Goal: Information Seeking & Learning: Learn about a topic

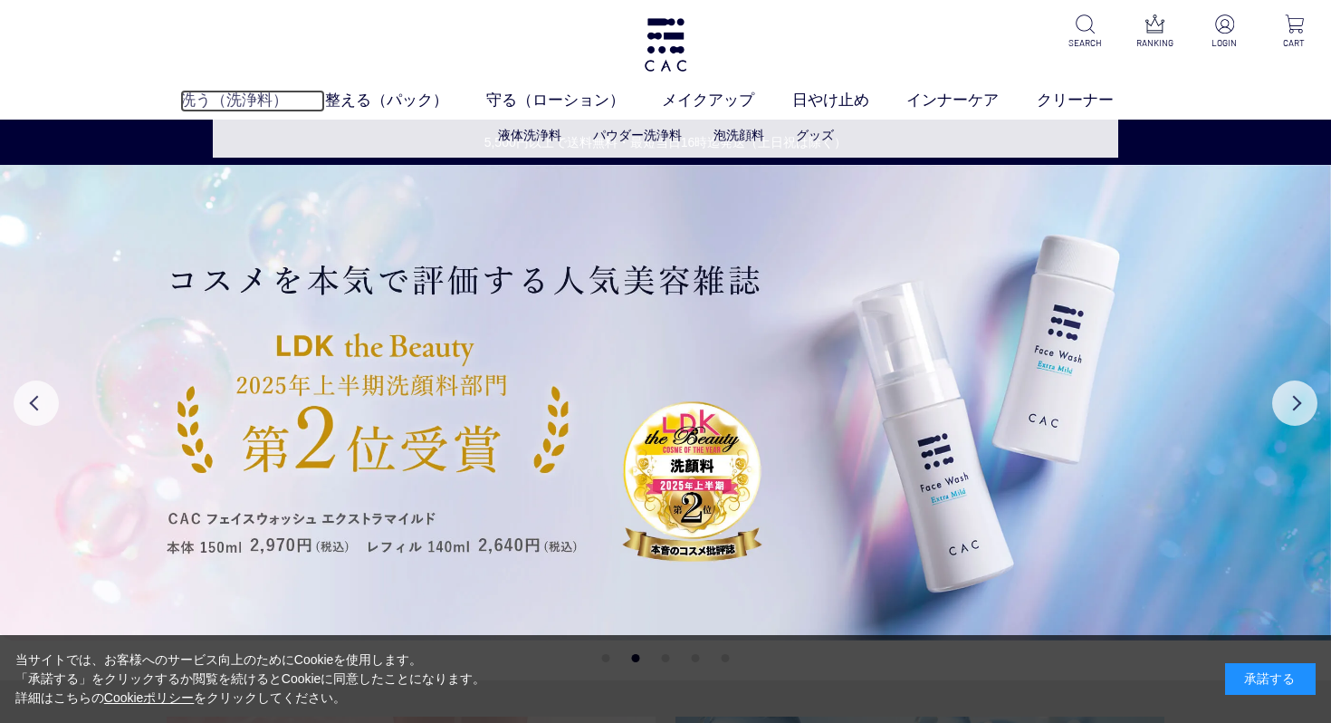
click at [245, 103] on link "洗う（洗浄料）" at bounding box center [253, 101] width 146 height 23
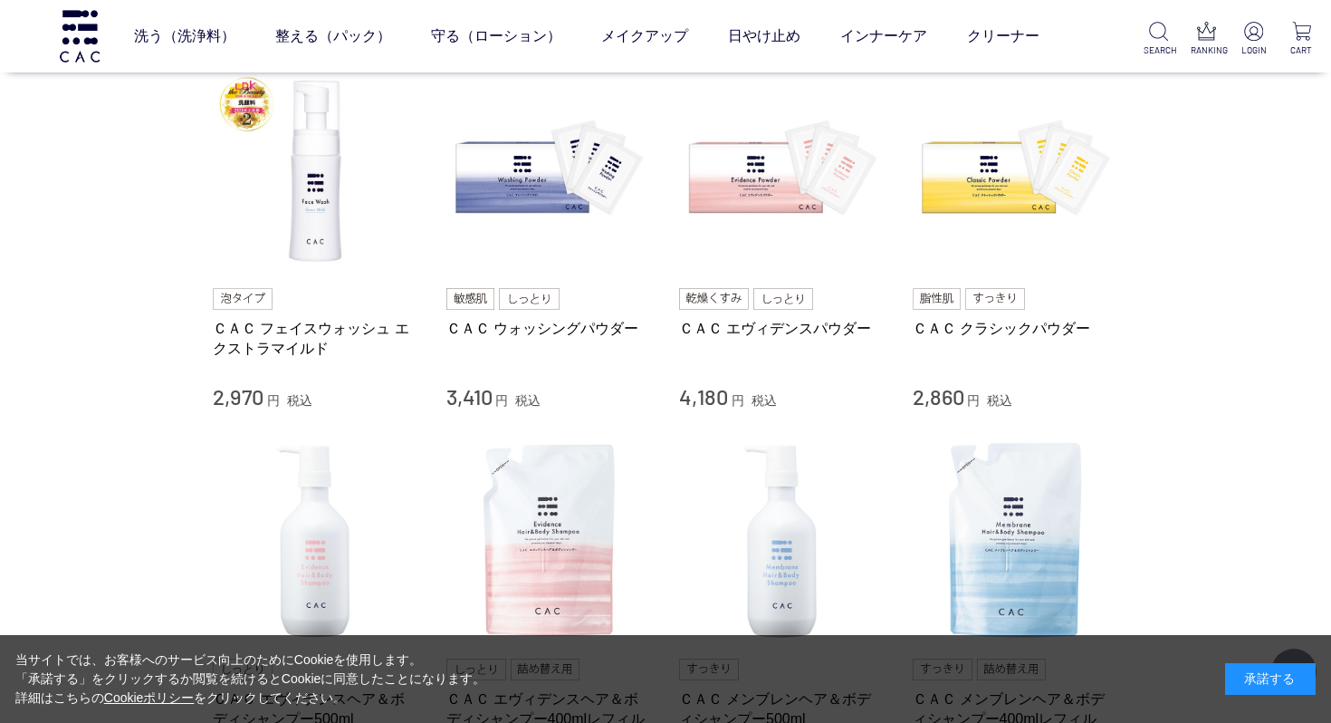
scroll to position [362, 0]
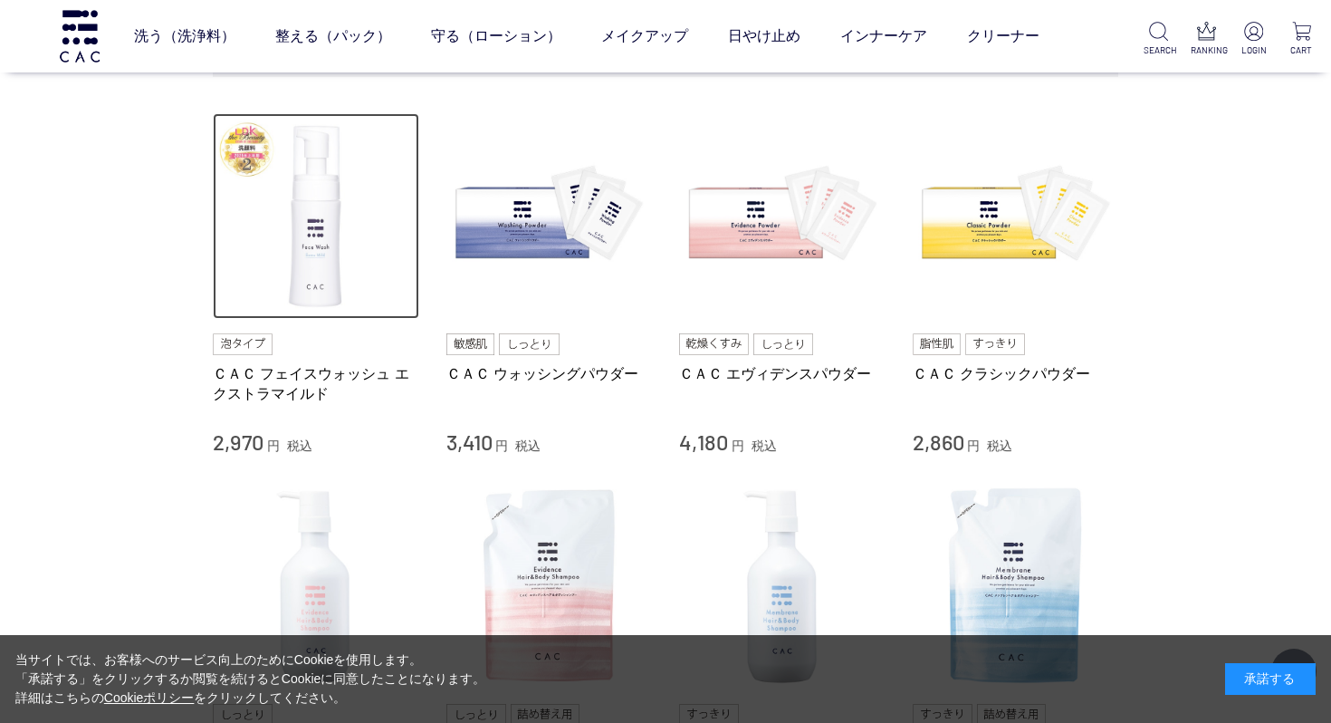
click at [320, 242] on img at bounding box center [316, 216] width 206 height 206
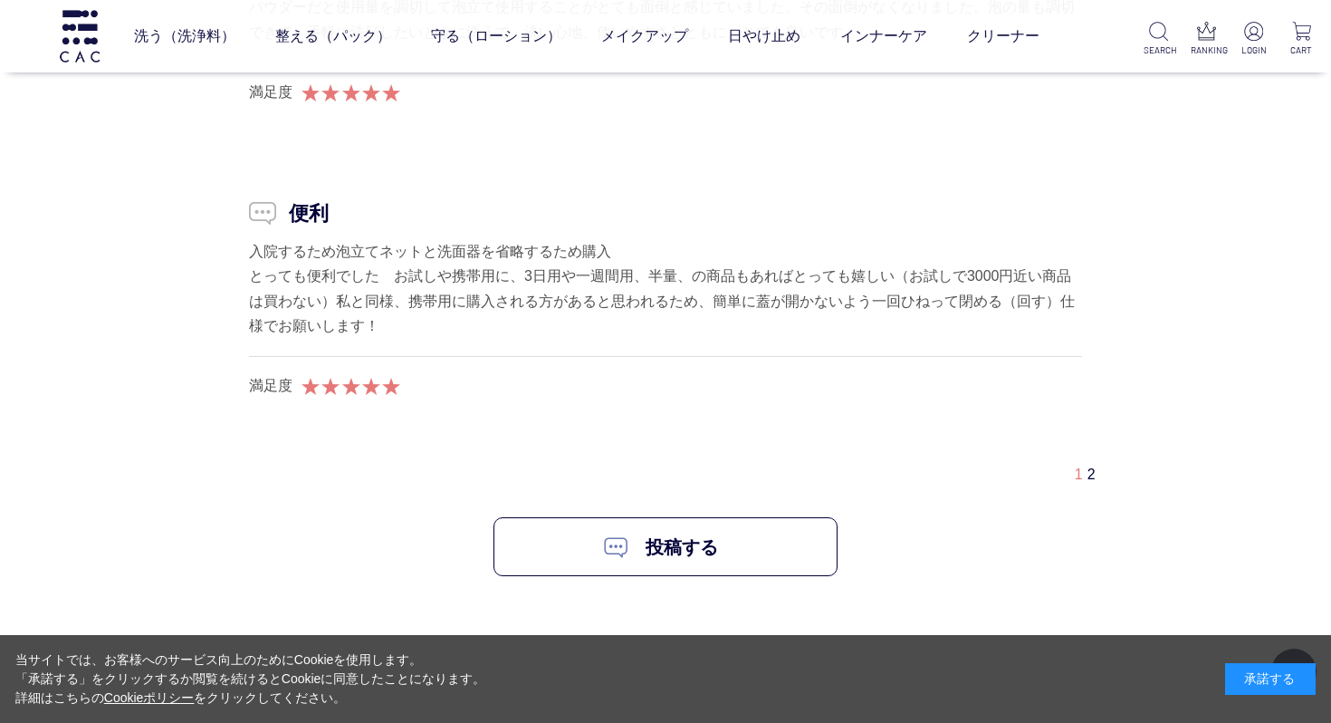
scroll to position [17746, 0]
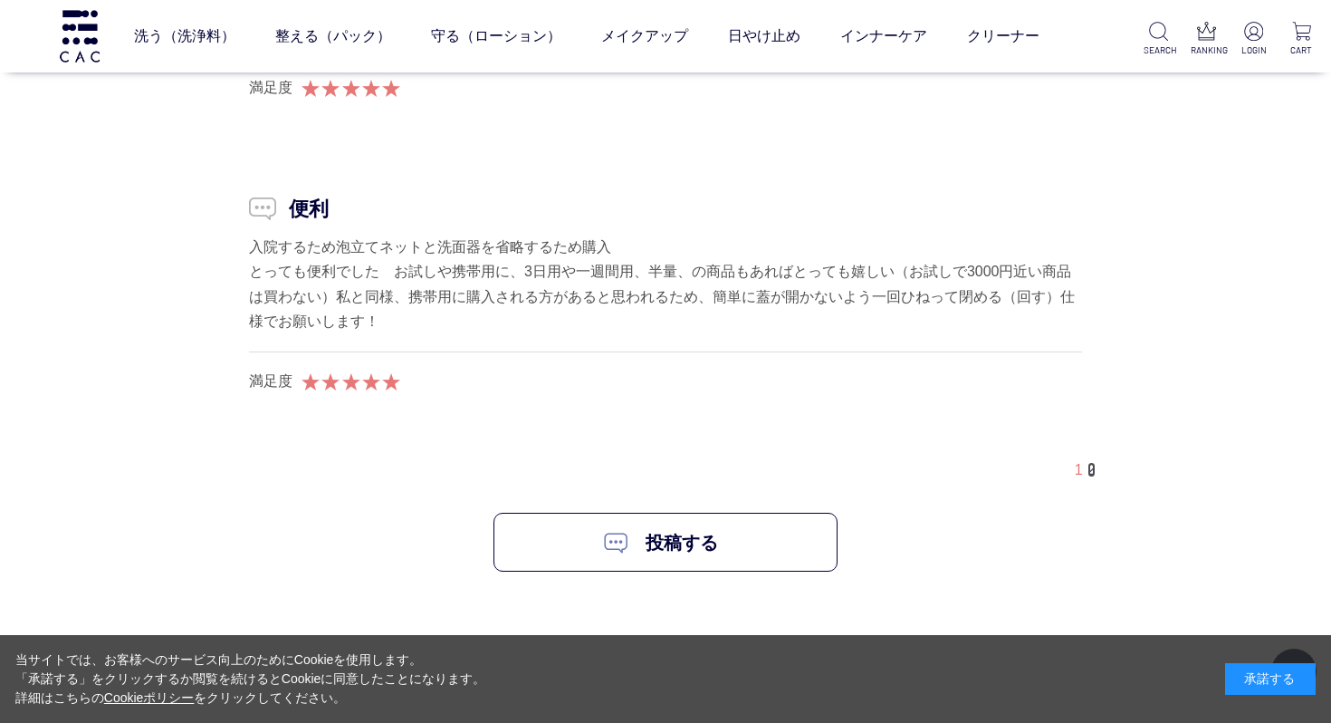
click at [1090, 474] on link "2" at bounding box center [1092, 469] width 8 height 15
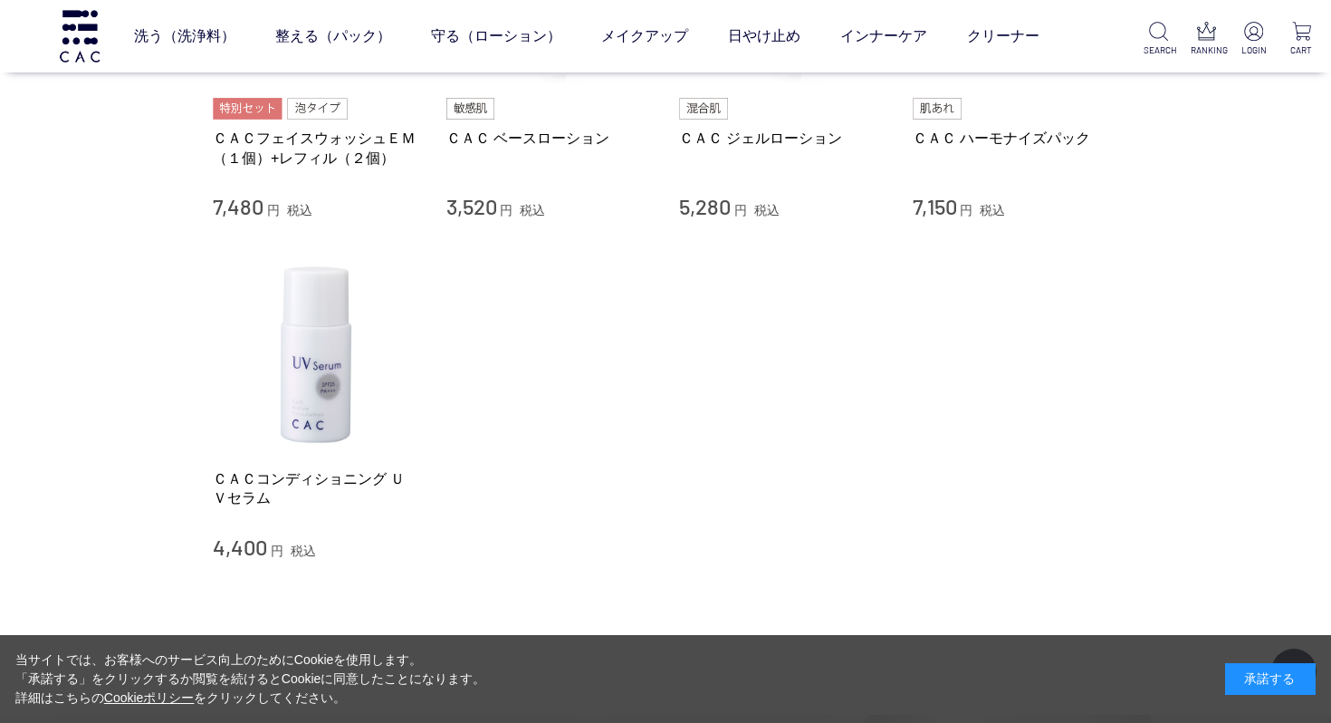
scroll to position [18683, 0]
click at [329, 468] on link "ＣＡＣコンディショニング ＵＶセラム" at bounding box center [316, 487] width 206 height 39
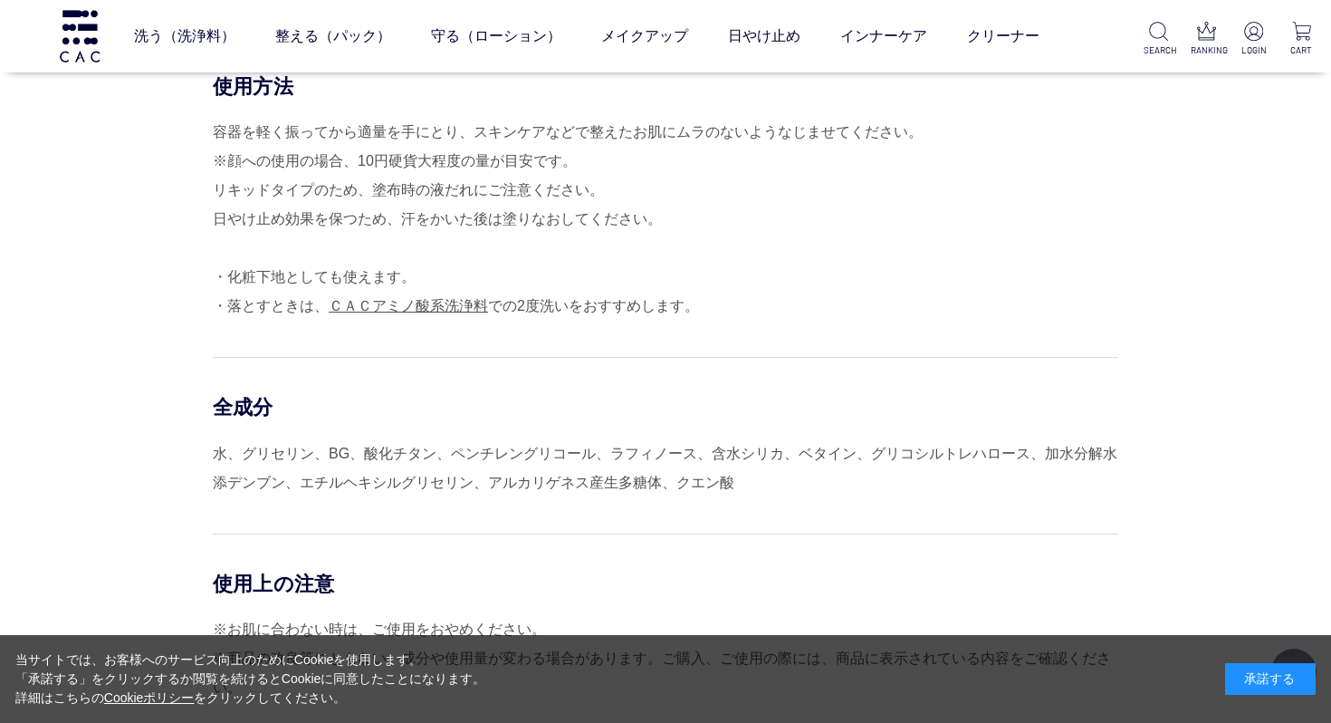
scroll to position [1614, 0]
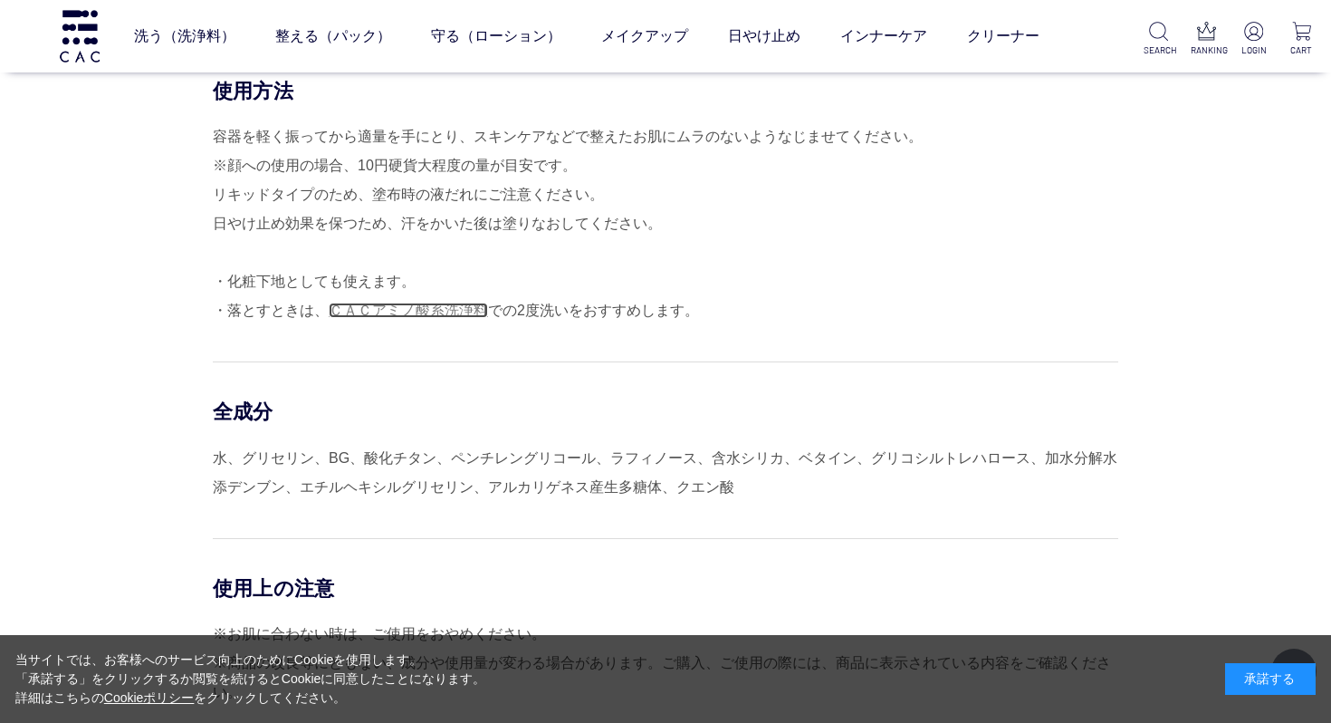
click at [424, 313] on link "ＣＡＣアミノ酸系洗浄料" at bounding box center [408, 309] width 159 height 15
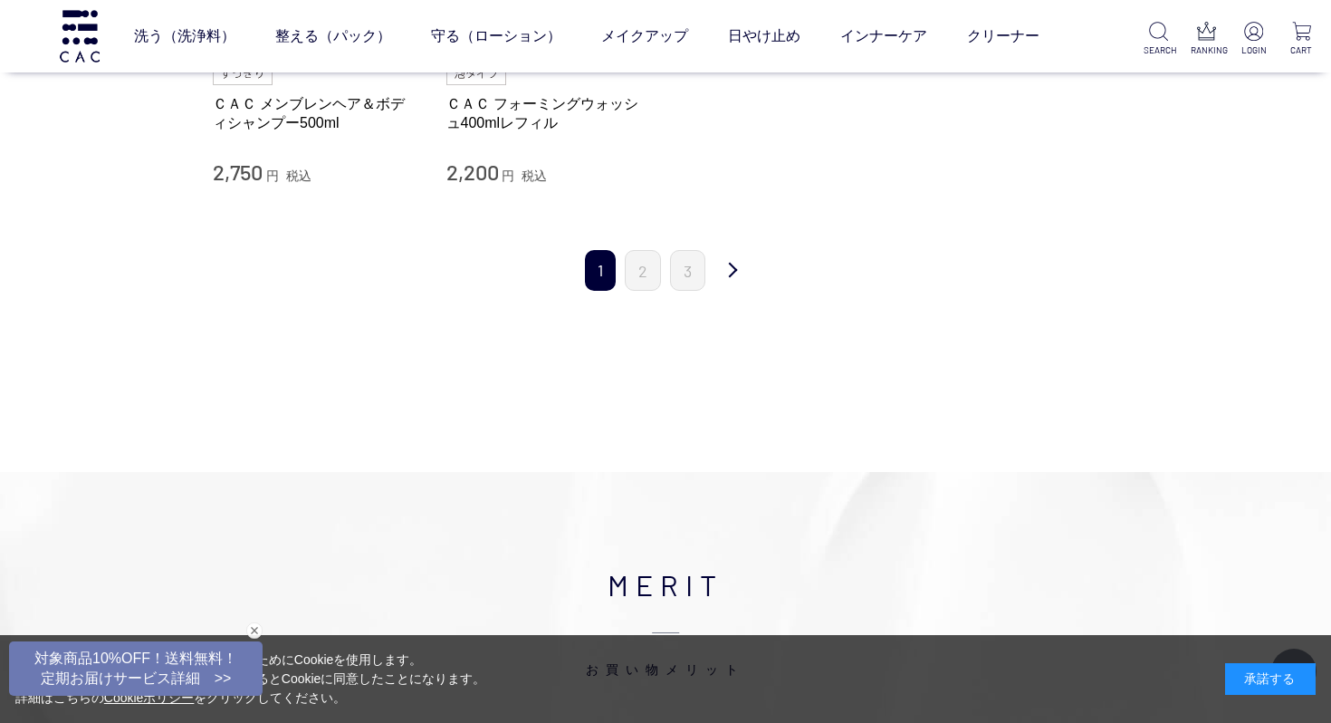
scroll to position [761, 0]
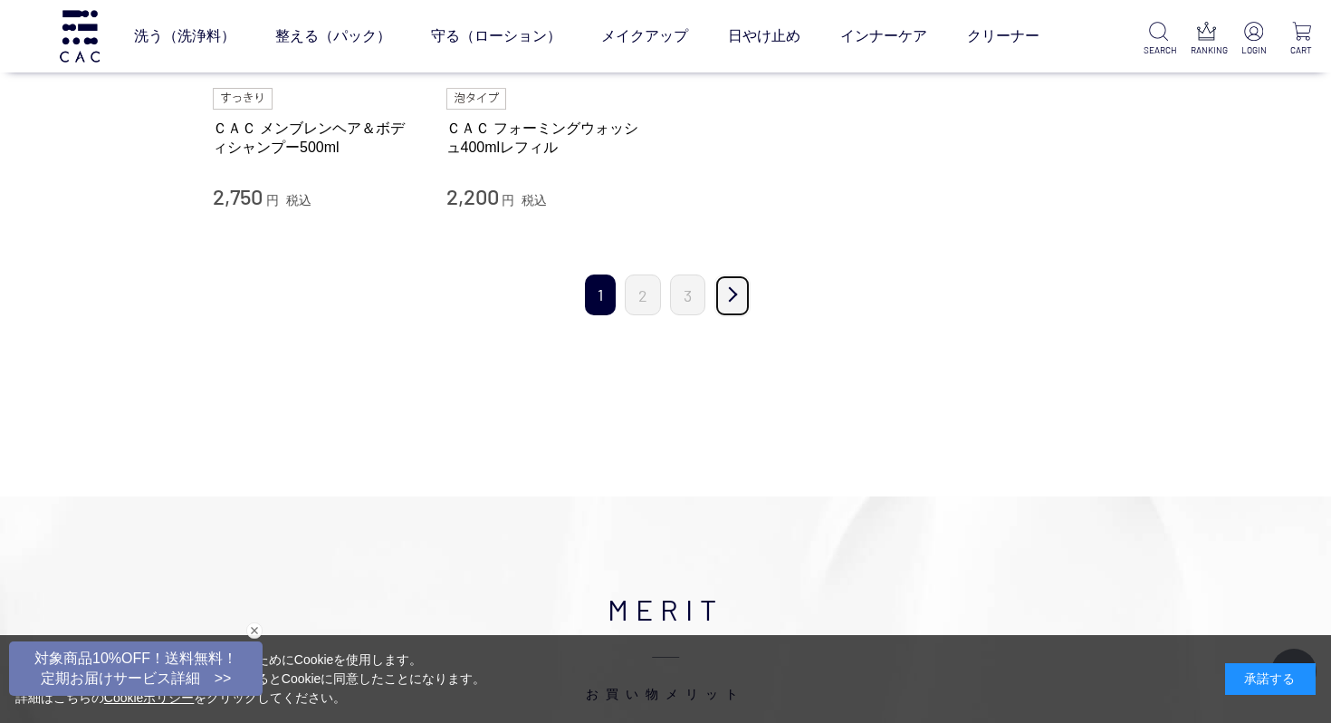
click at [737, 294] on link "次" at bounding box center [733, 295] width 36 height 43
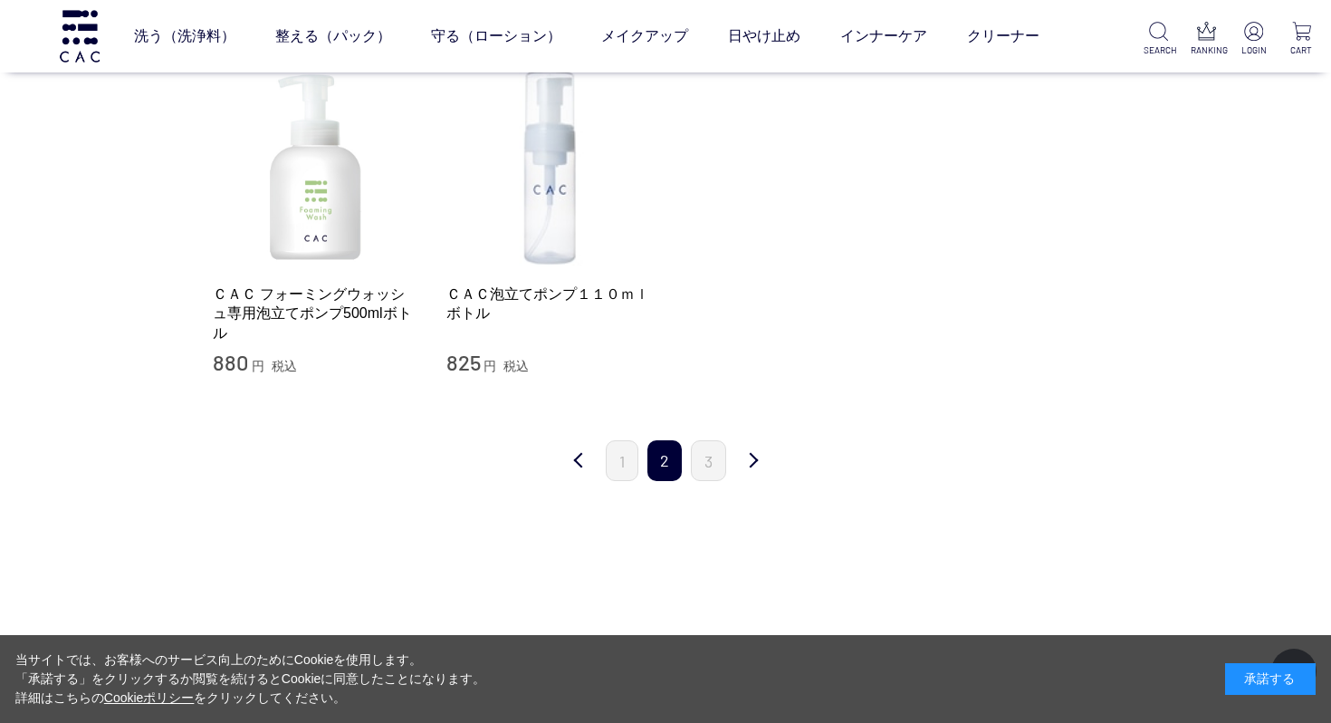
scroll to position [589, 0]
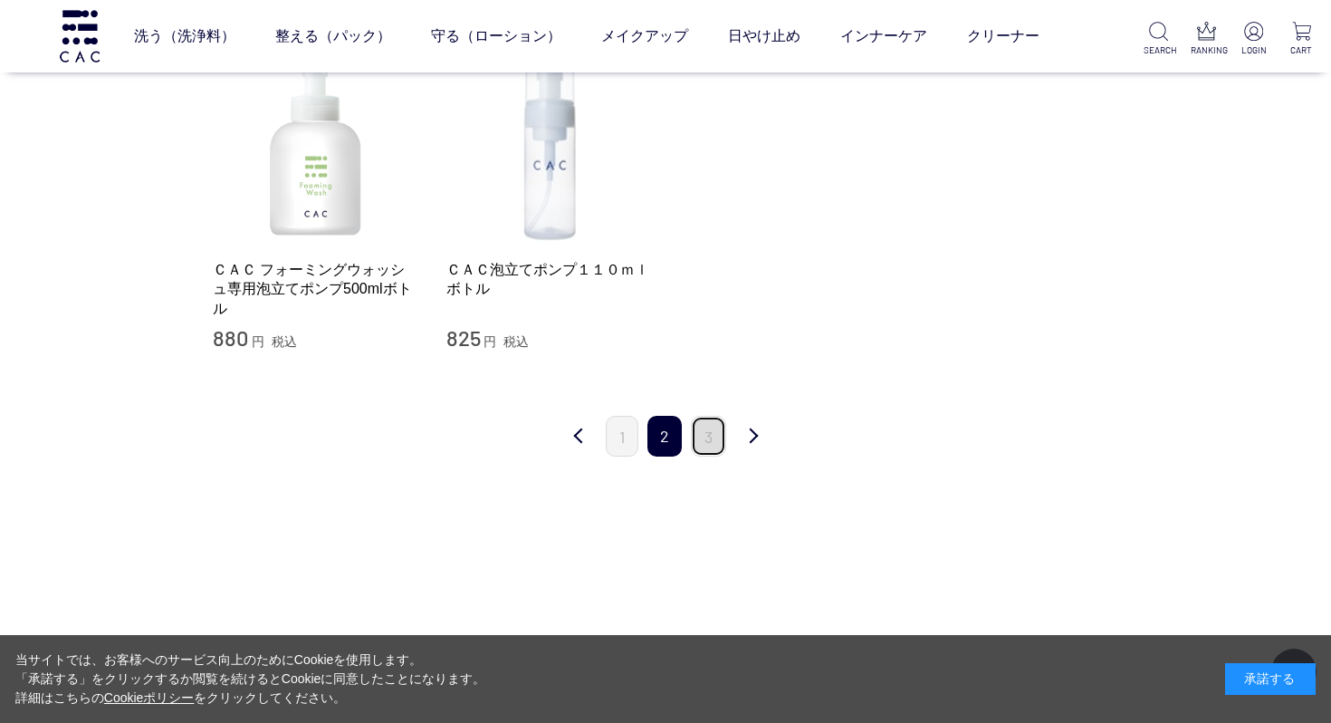
click at [715, 441] on link "3" at bounding box center [708, 436] width 35 height 41
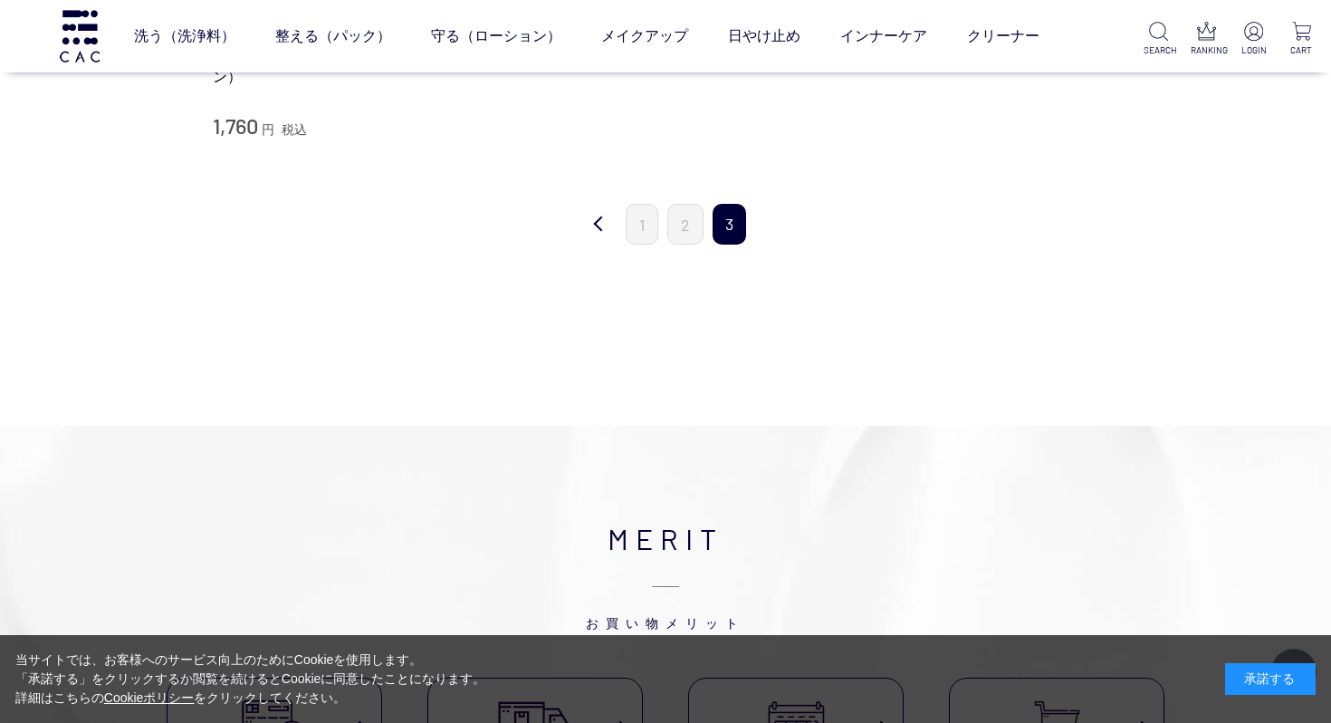
scroll to position [405, 0]
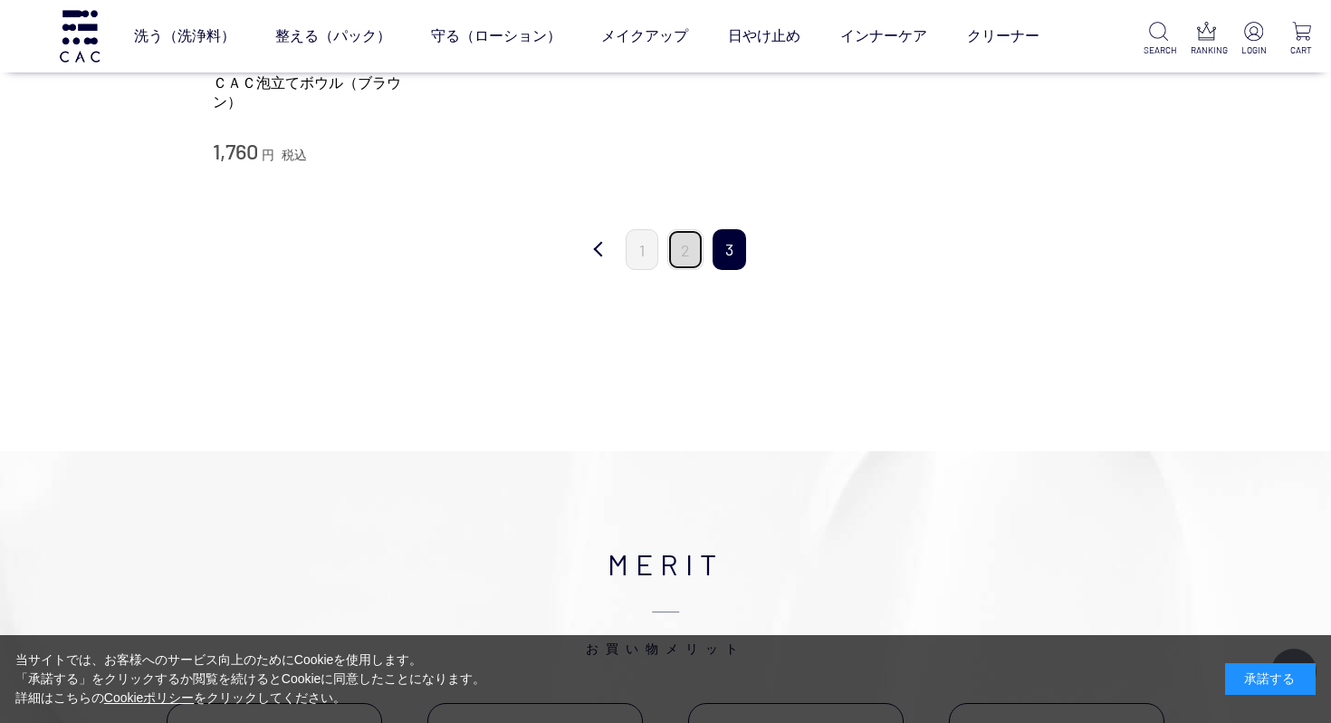
click at [680, 257] on link "2" at bounding box center [685, 249] width 36 height 41
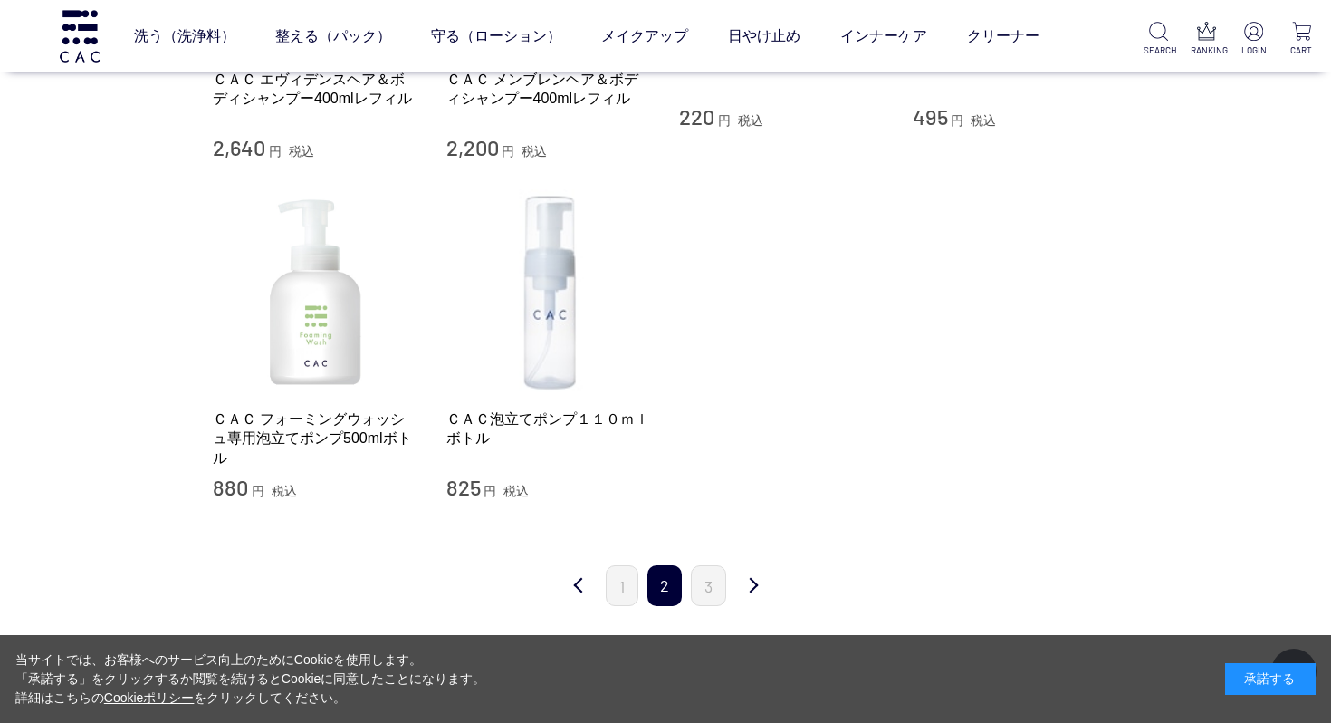
scroll to position [444, 0]
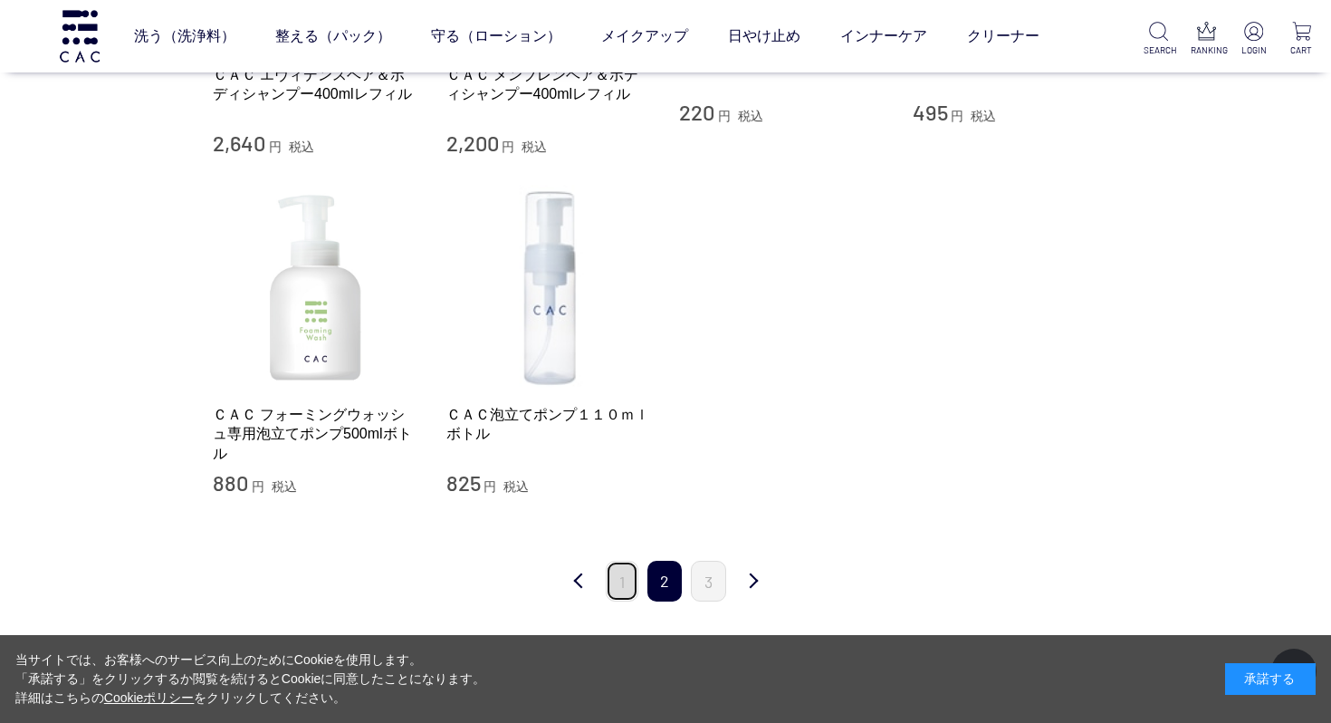
click at [616, 585] on link "1" at bounding box center [622, 581] width 33 height 41
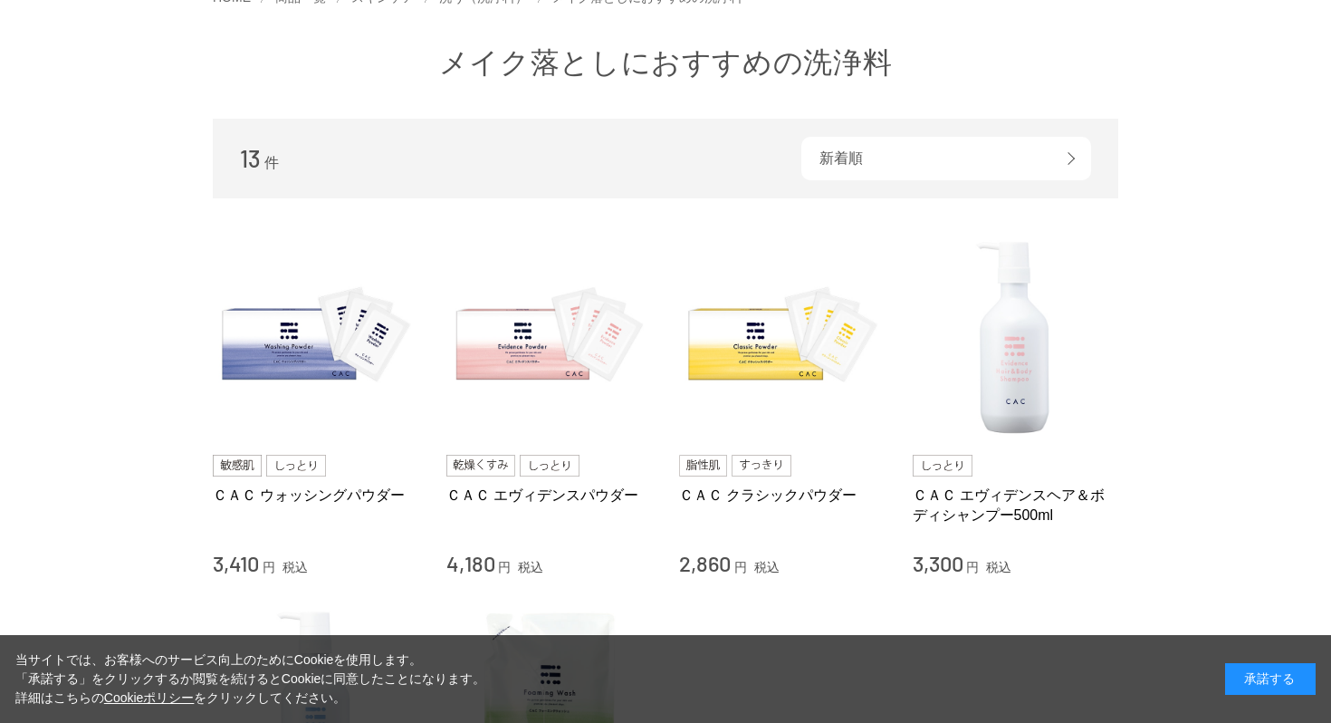
scroll to position [119, 0]
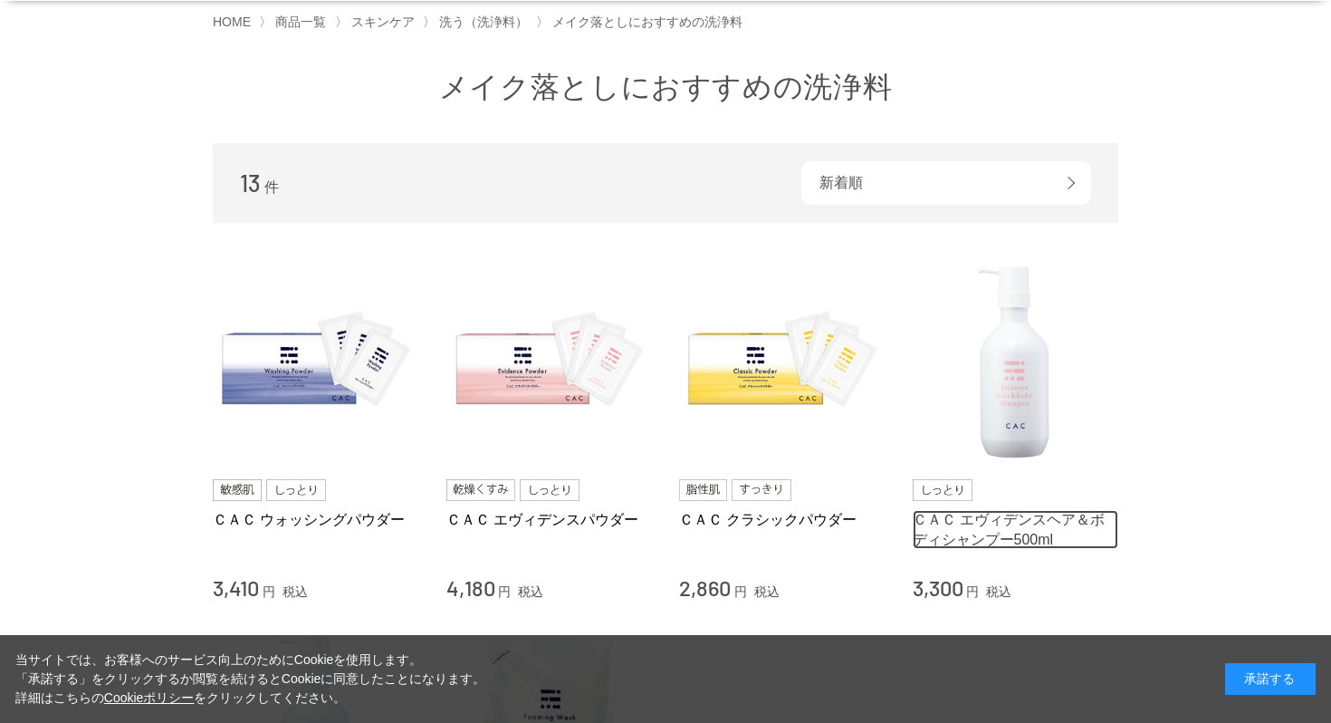
click at [990, 520] on link "ＣＡＣ エヴィデンスヘア＆ボディシャンプー500ml" at bounding box center [1016, 529] width 206 height 39
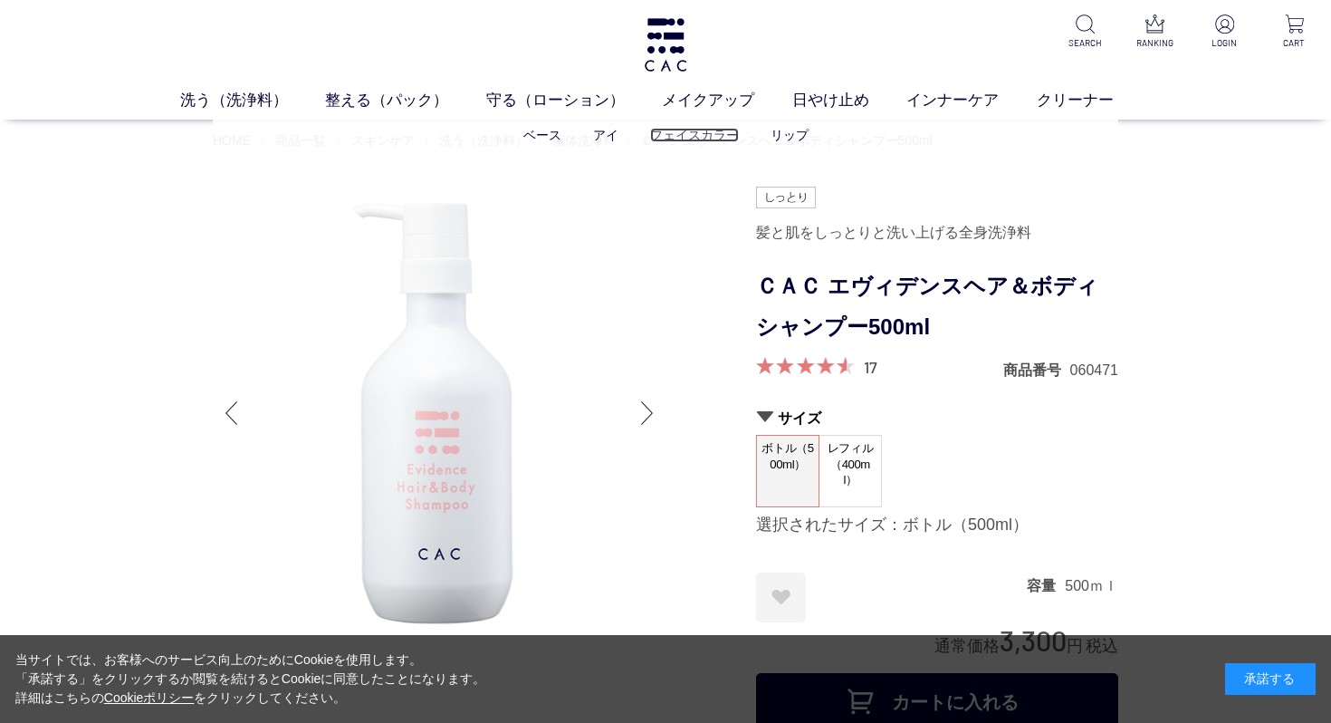
click at [700, 139] on link "フェイスカラー" at bounding box center [694, 135] width 89 height 14
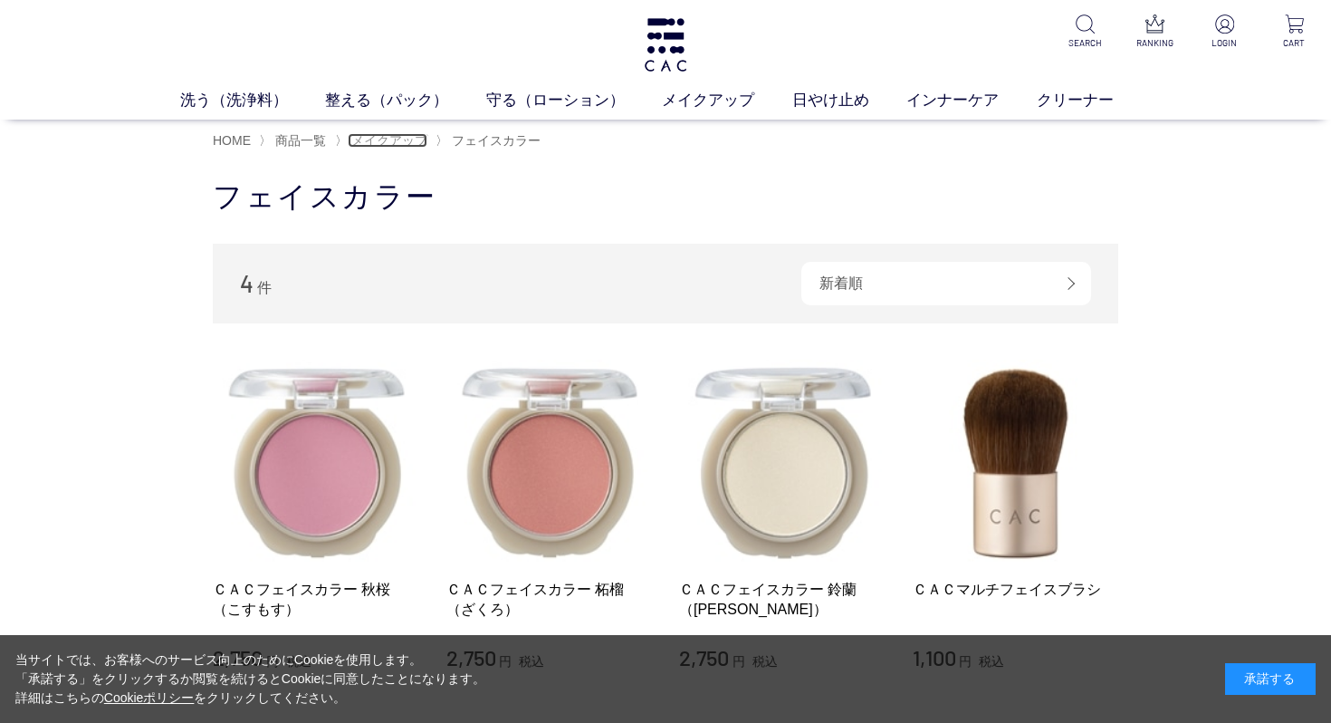
click at [408, 139] on span "メイクアップ" at bounding box center [389, 140] width 76 height 14
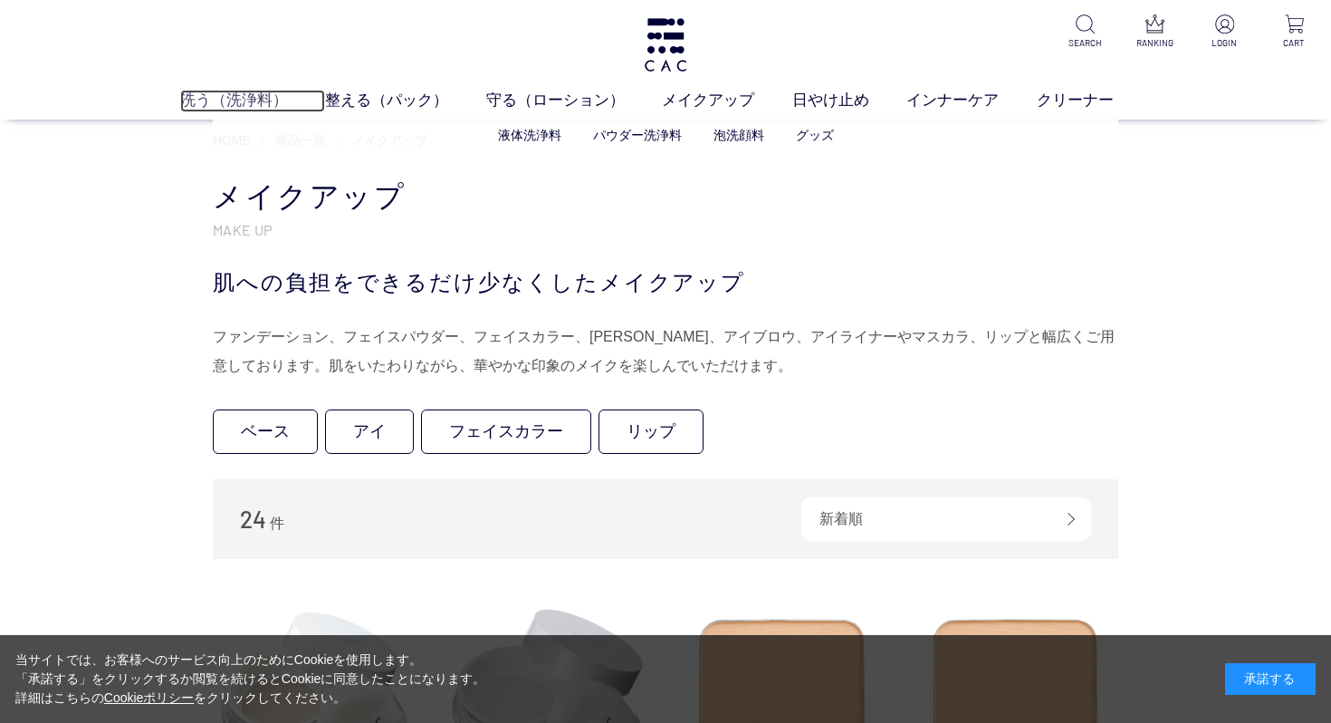
click at [233, 105] on link "洗う（洗浄料）" at bounding box center [253, 101] width 146 height 23
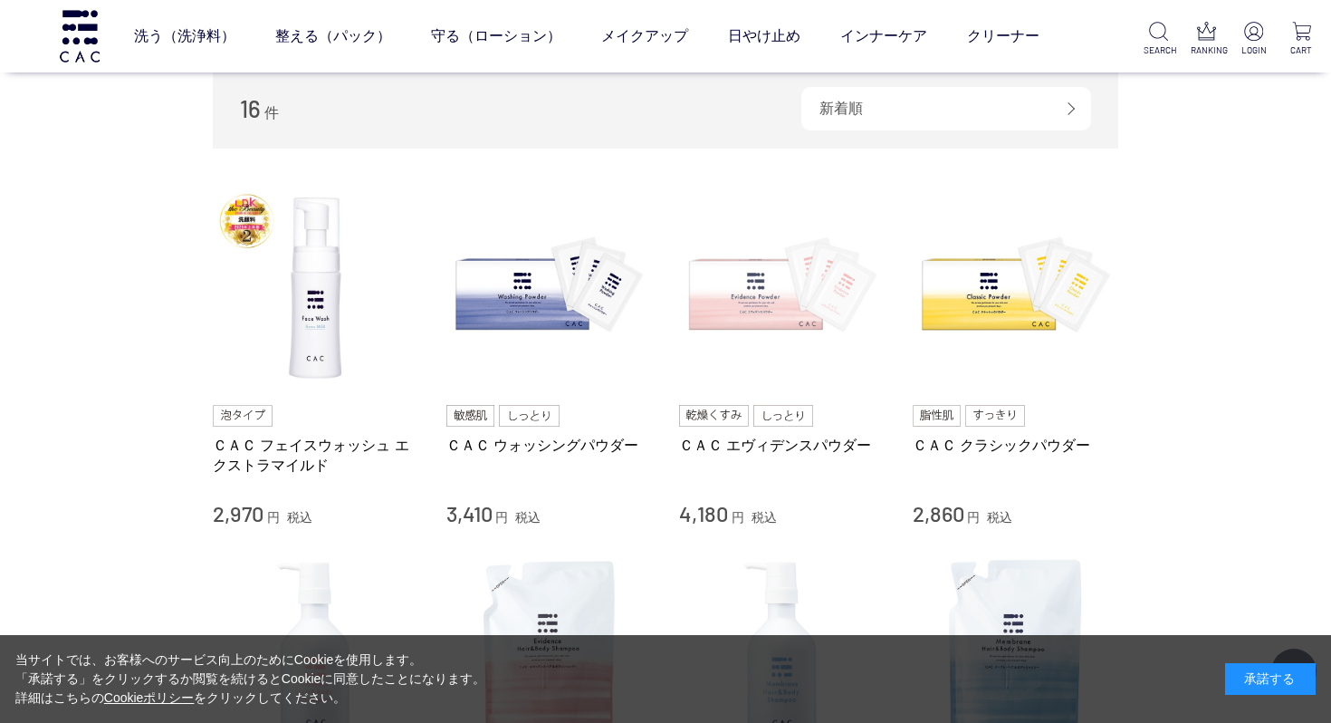
scroll to position [280, 0]
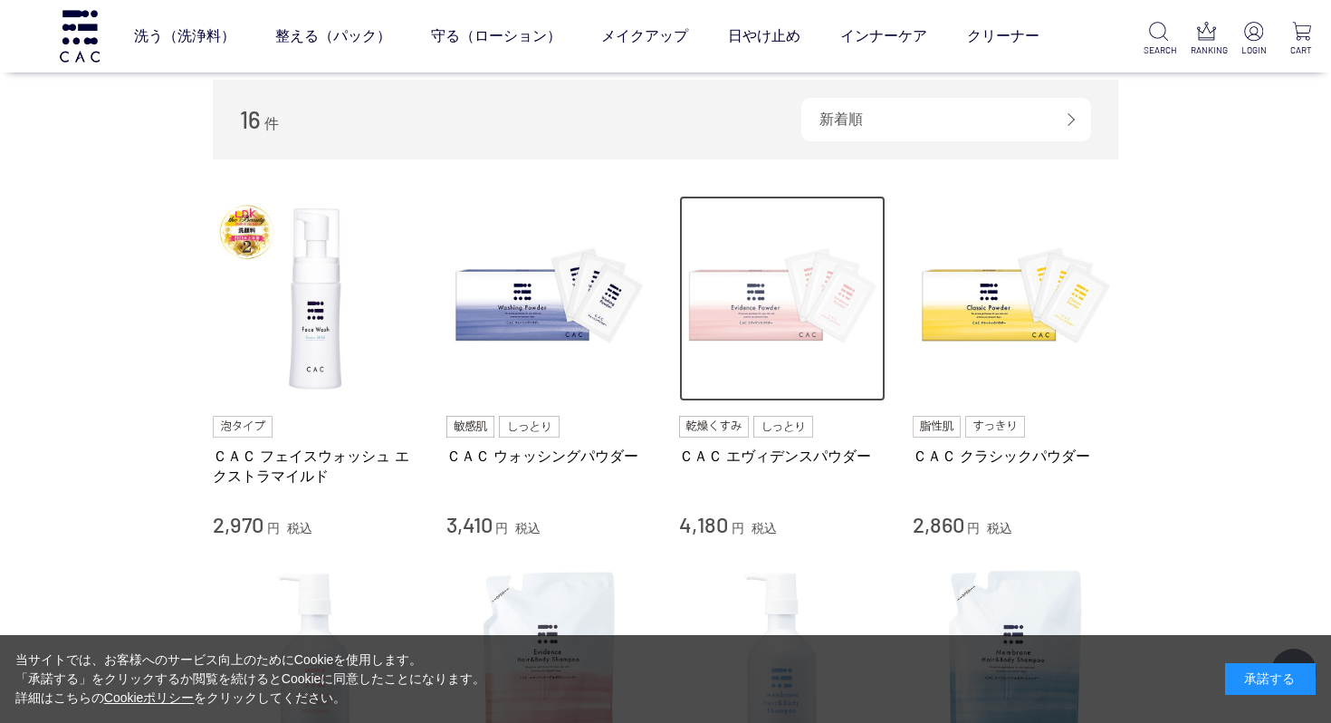
click at [761, 306] on img at bounding box center [782, 299] width 206 height 206
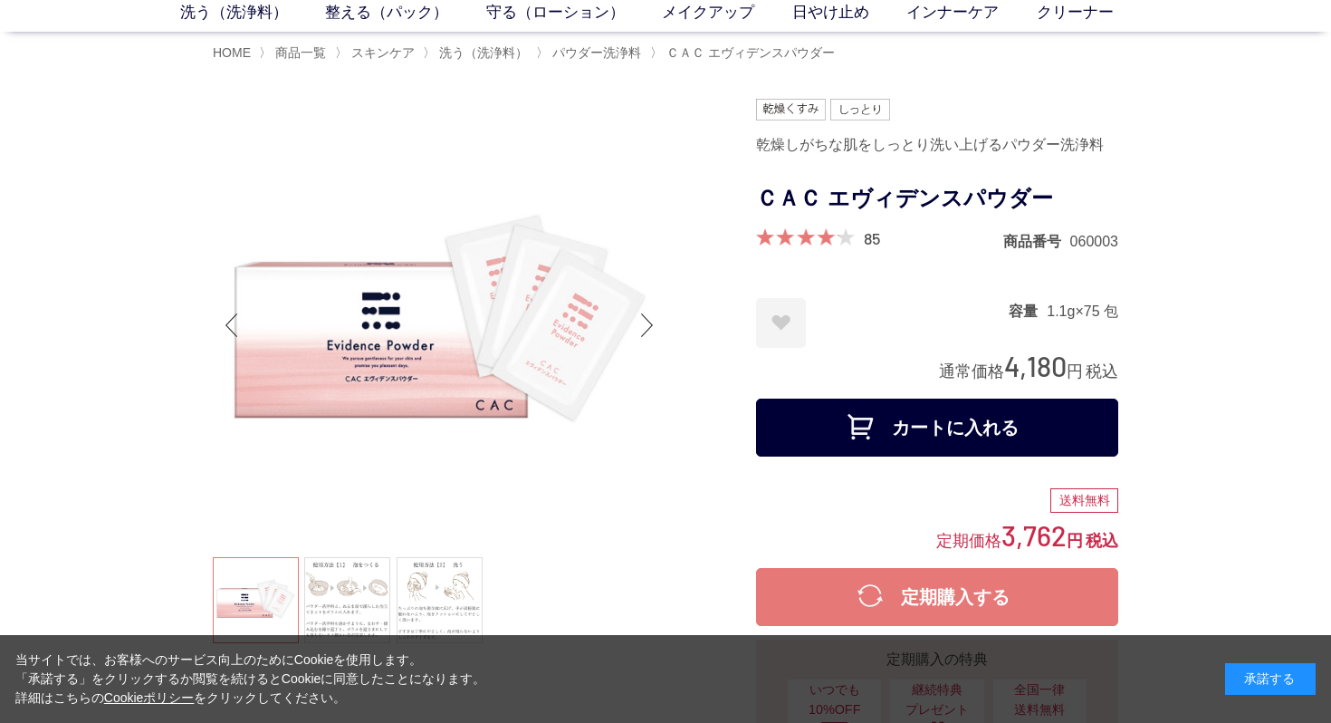
scroll to position [89, 0]
click at [654, 319] on div "Next slide" at bounding box center [647, 324] width 36 height 72
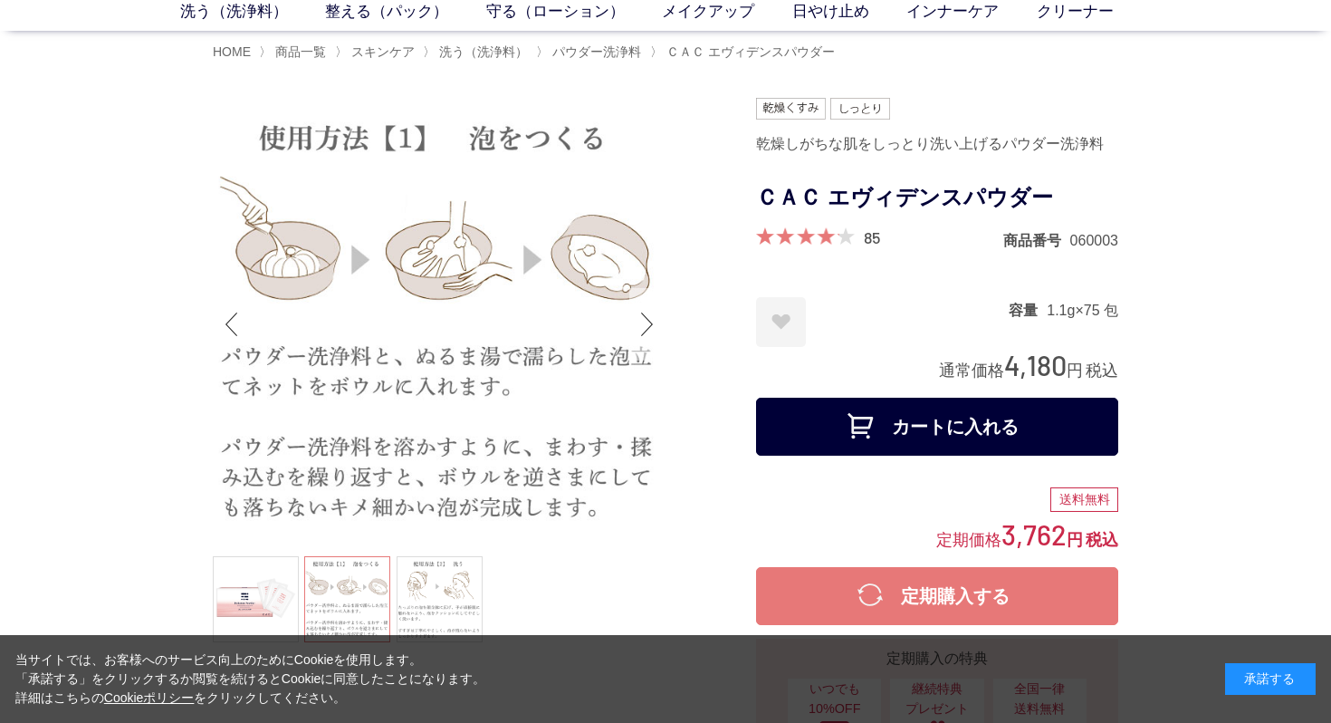
click at [654, 319] on div "Next slide" at bounding box center [647, 324] width 36 height 72
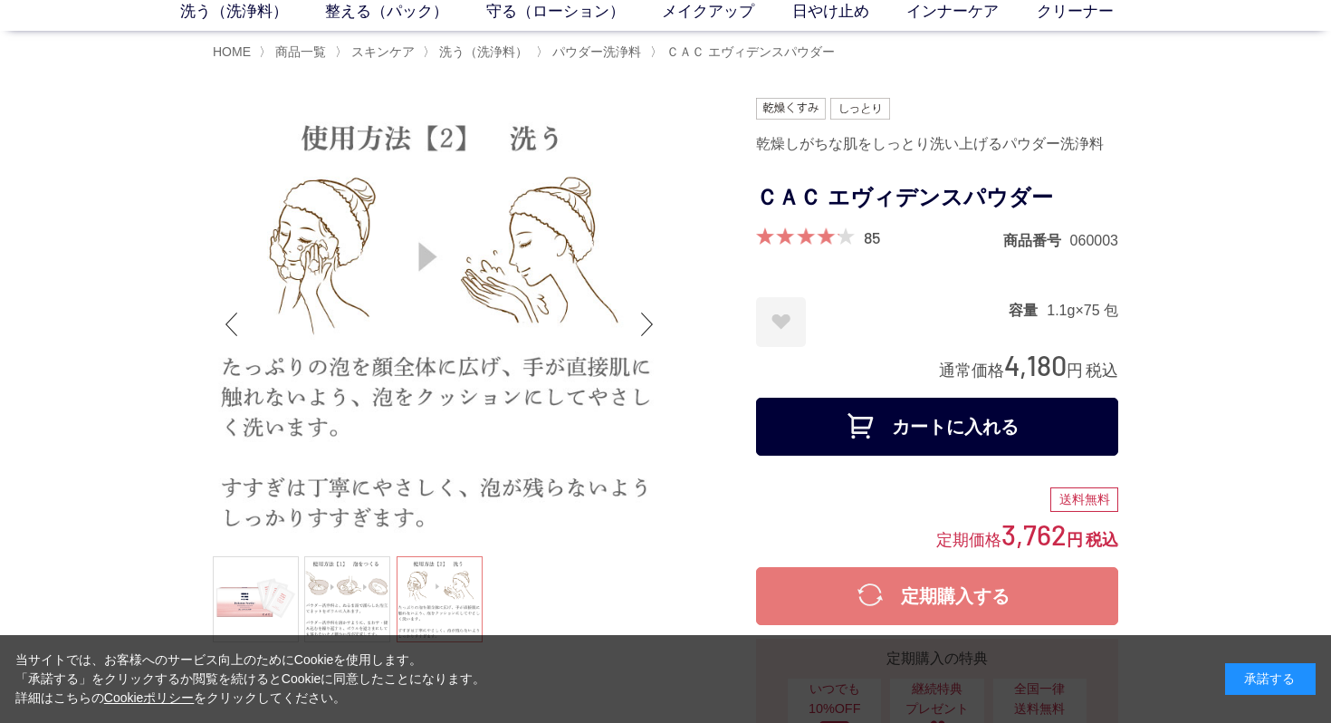
click at [654, 319] on div "Next slide" at bounding box center [647, 324] width 36 height 72
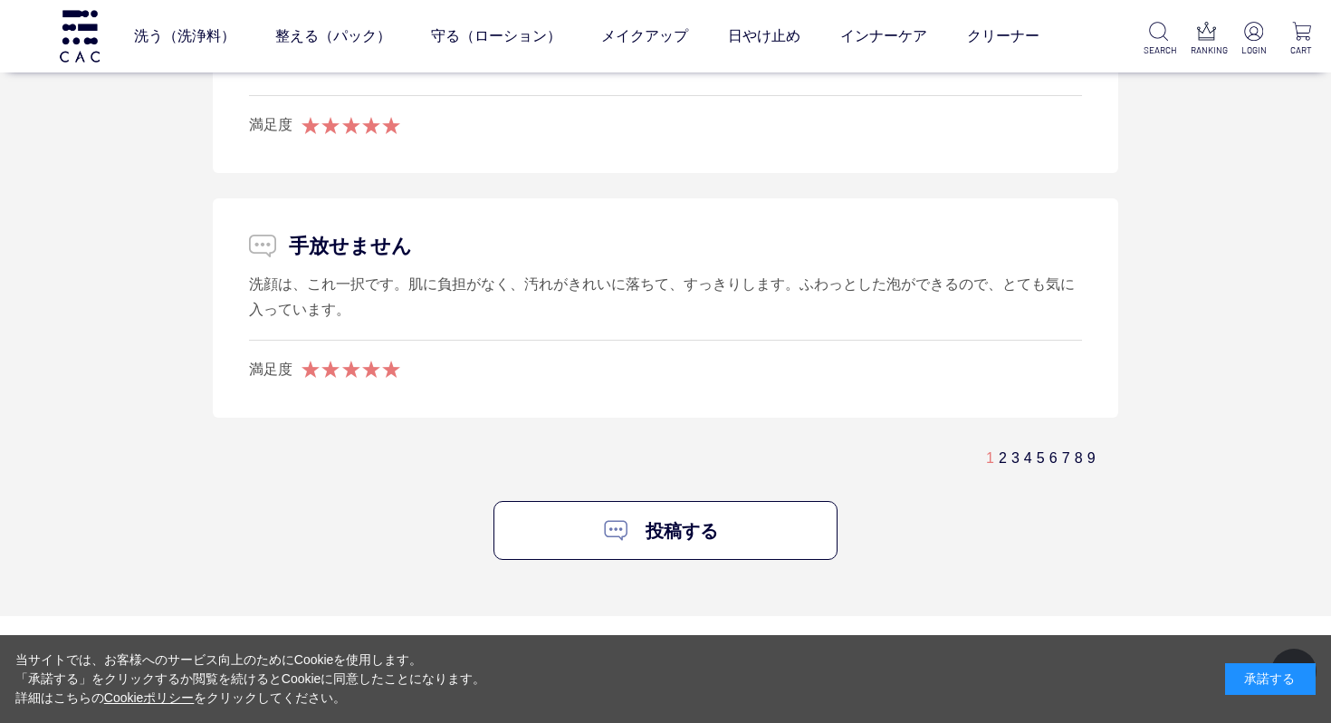
scroll to position [10822, 0]
click at [999, 449] on link "2" at bounding box center [1003, 456] width 8 height 15
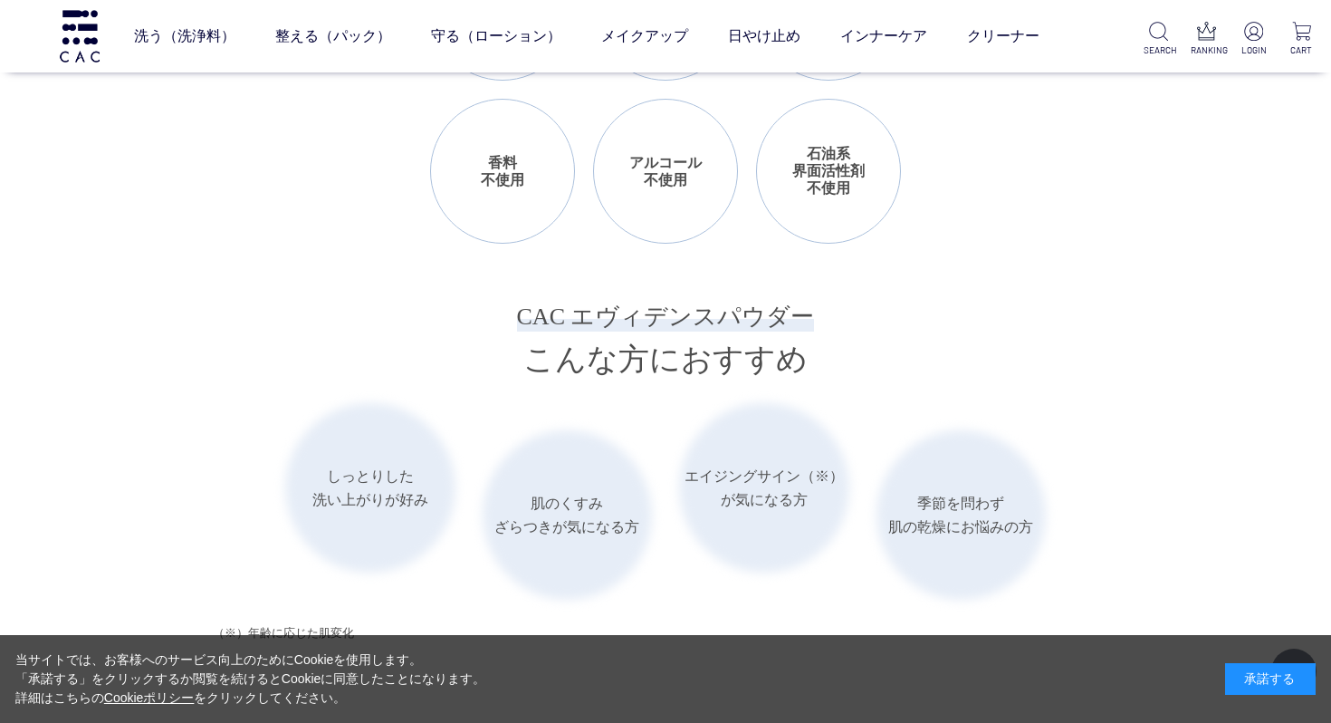
scroll to position [2252, 0]
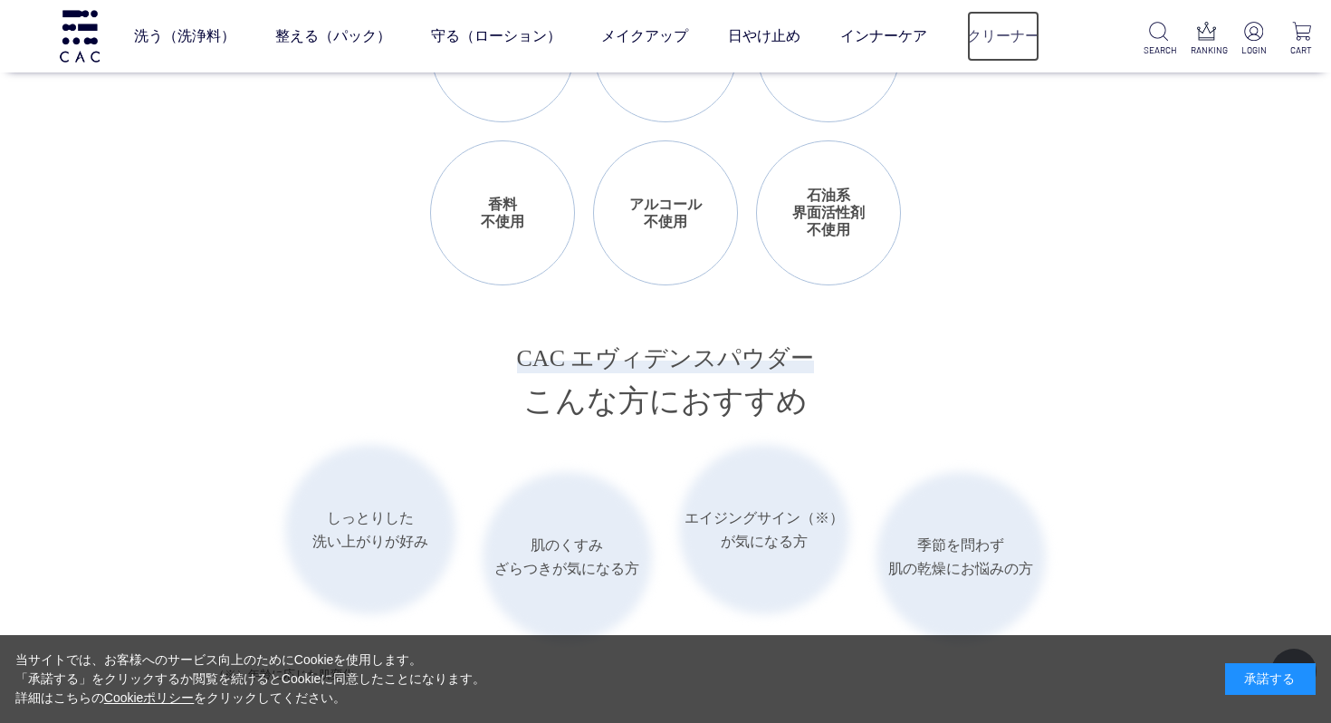
click at [1009, 39] on link "クリーナー" at bounding box center [1003, 36] width 72 height 51
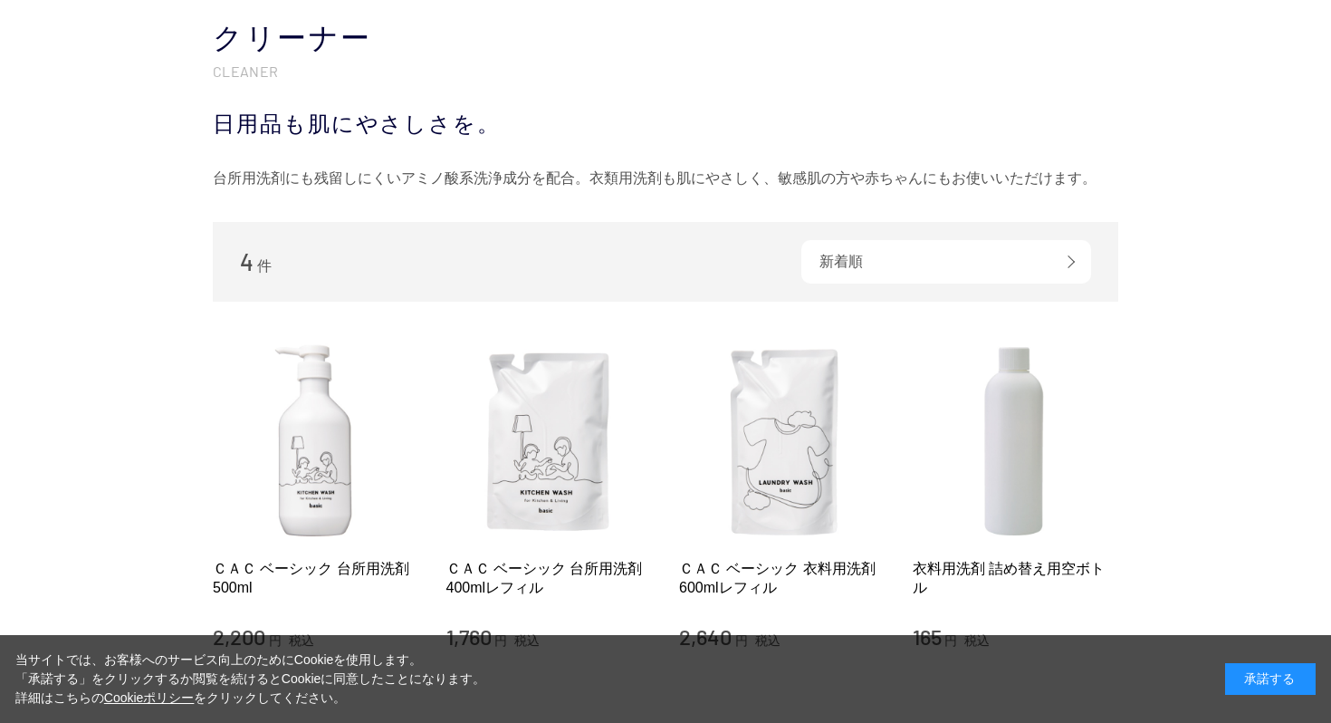
scroll to position [68, 0]
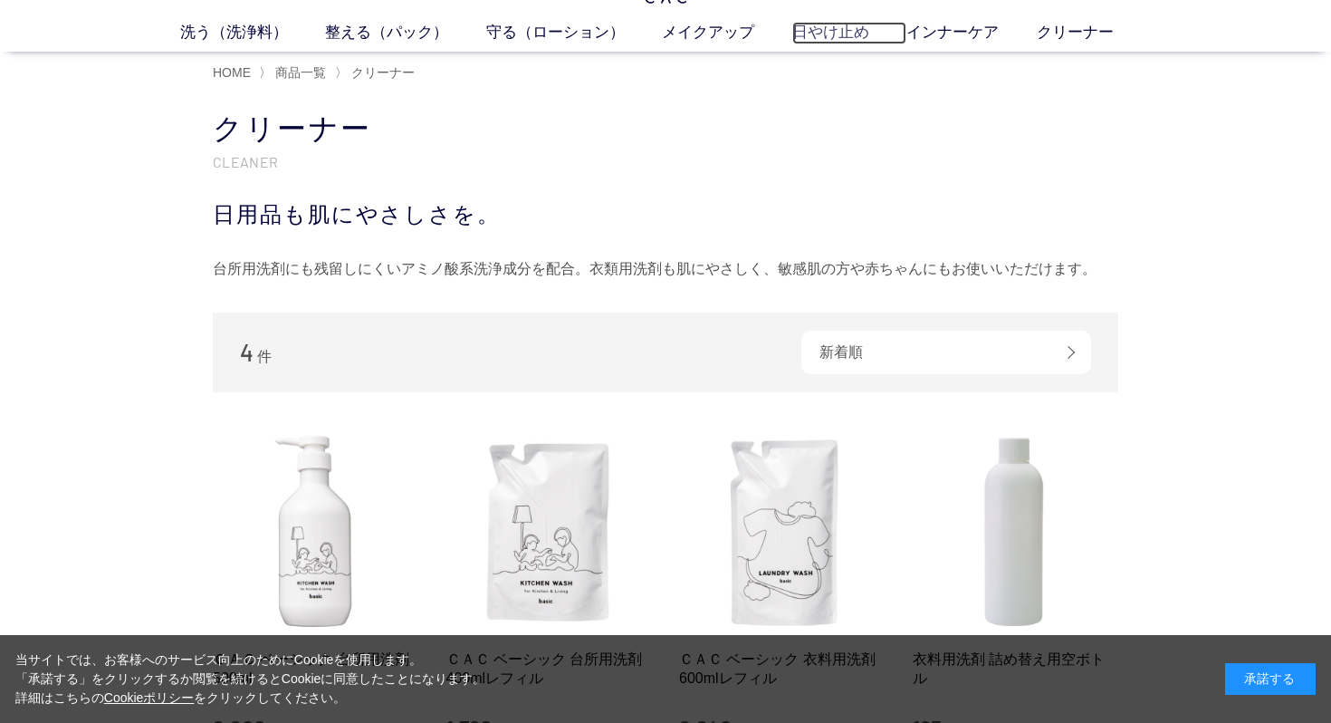
click at [836, 29] on link "日やけ止め" at bounding box center [849, 33] width 115 height 23
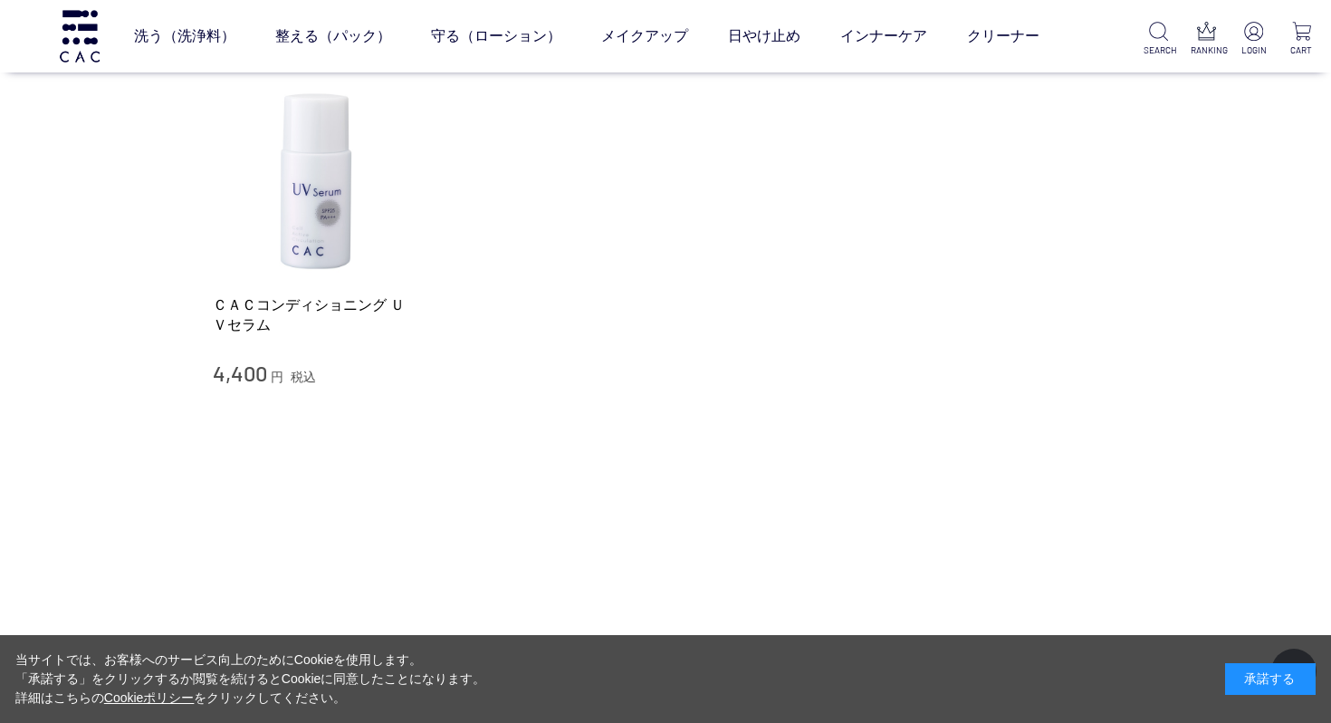
scroll to position [341, 0]
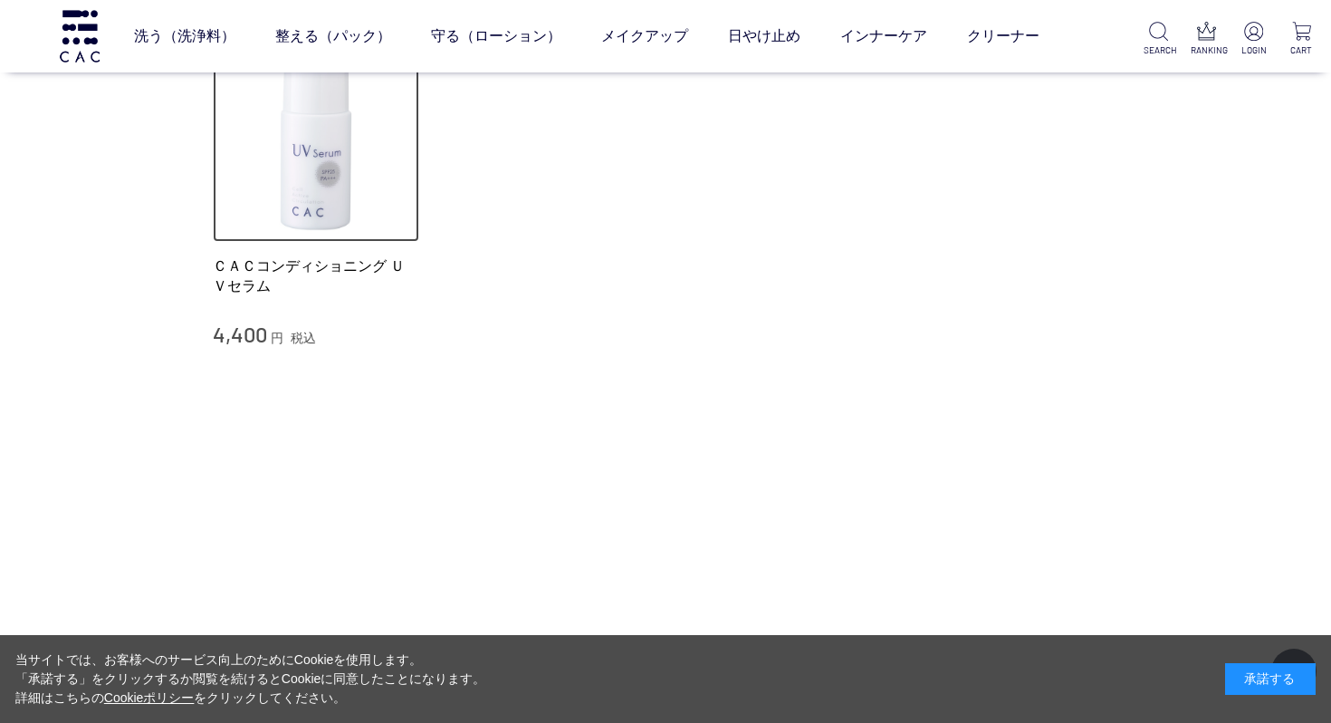
click at [322, 162] on img at bounding box center [316, 139] width 206 height 206
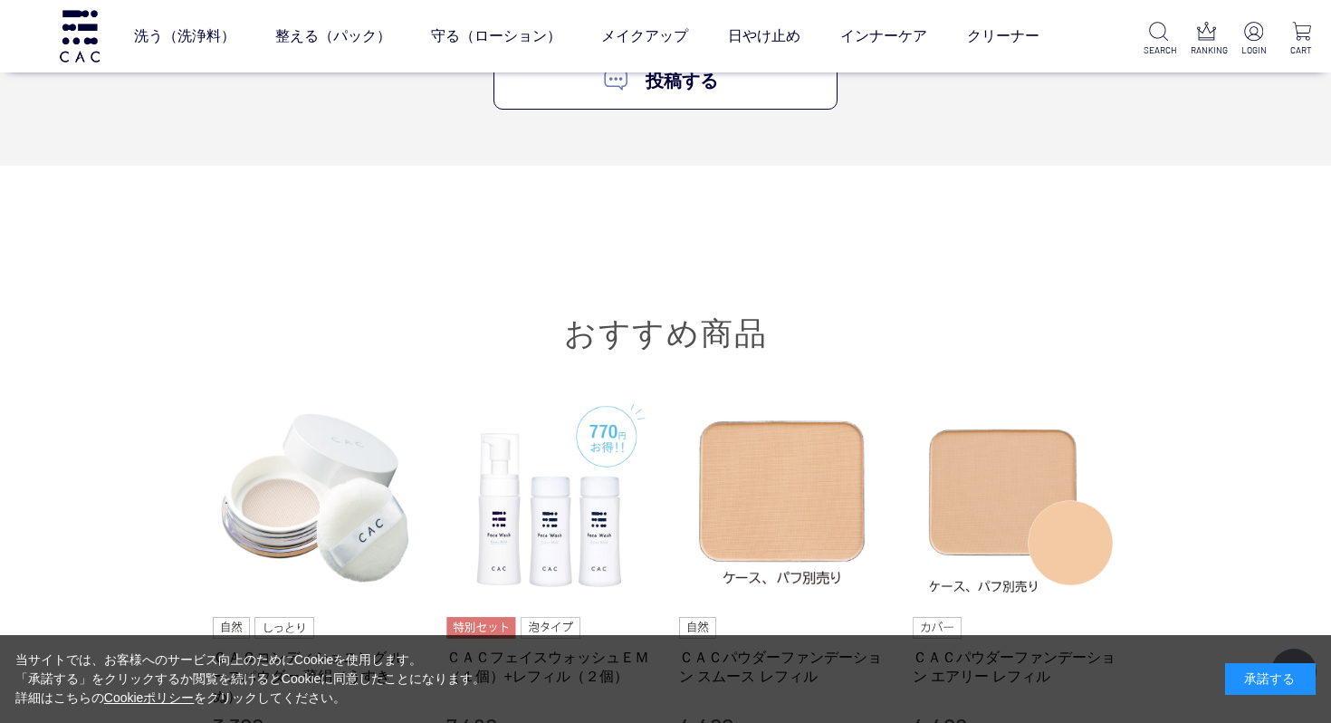
scroll to position [5436, 0]
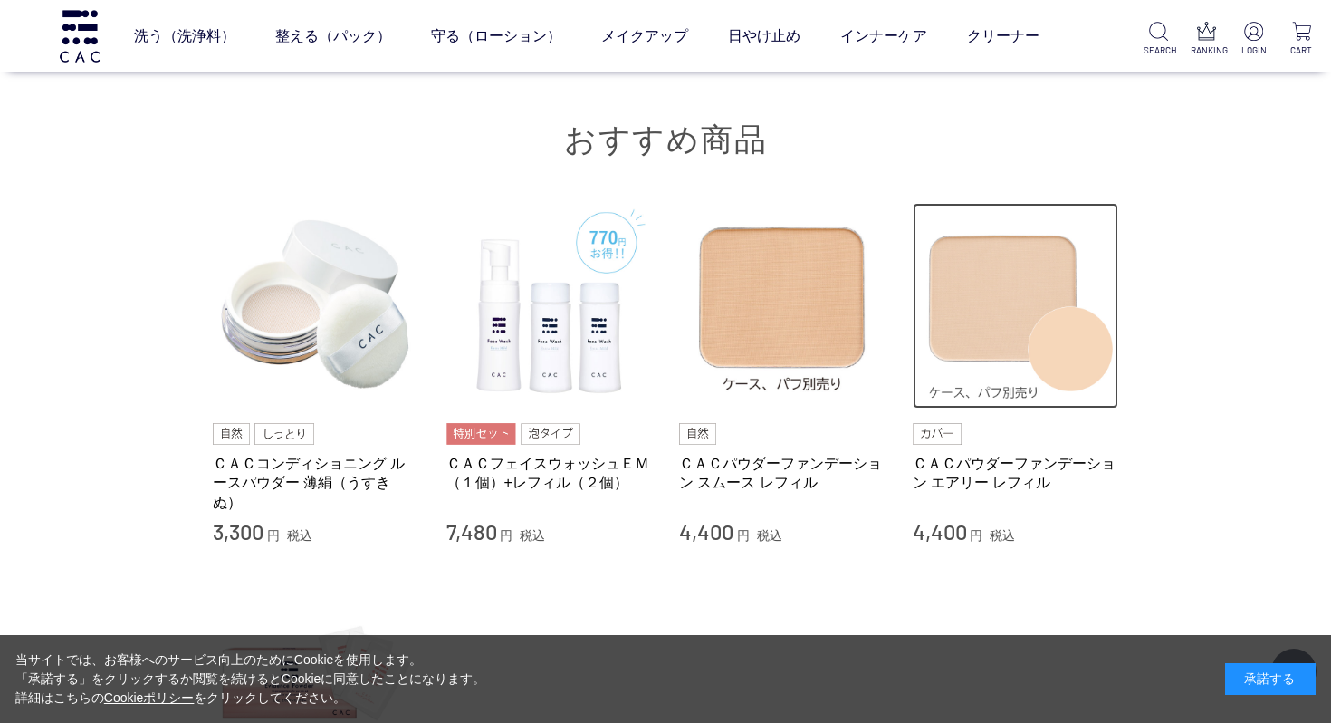
click at [1025, 278] on img at bounding box center [1016, 306] width 206 height 206
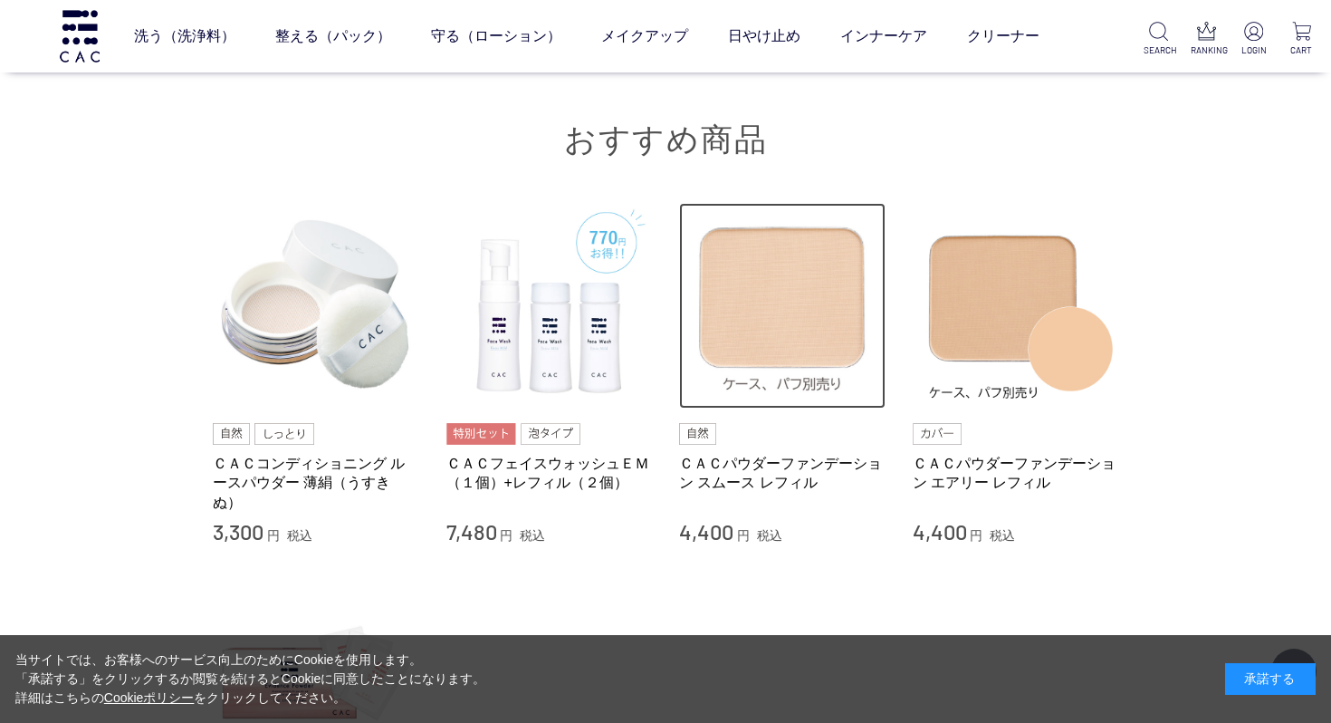
click at [795, 298] on img at bounding box center [782, 306] width 206 height 206
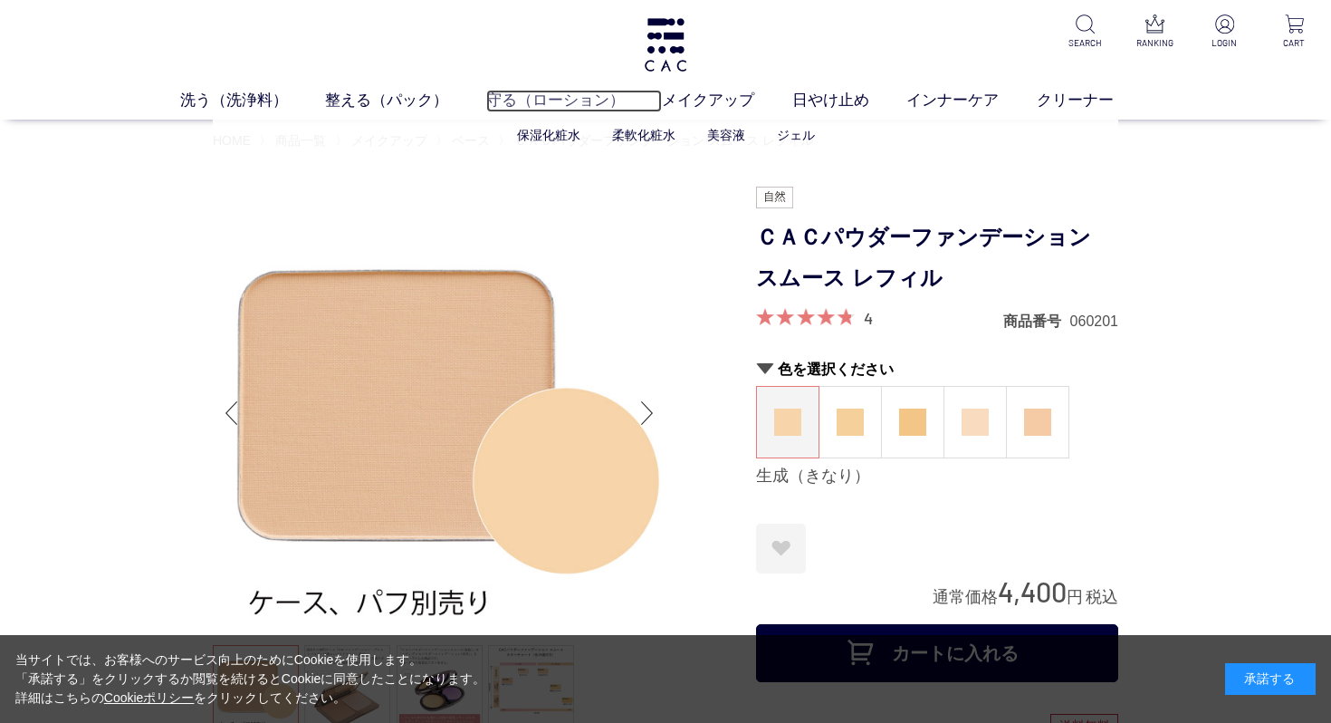
click at [562, 101] on link "守る（ローション）" at bounding box center [574, 101] width 177 height 23
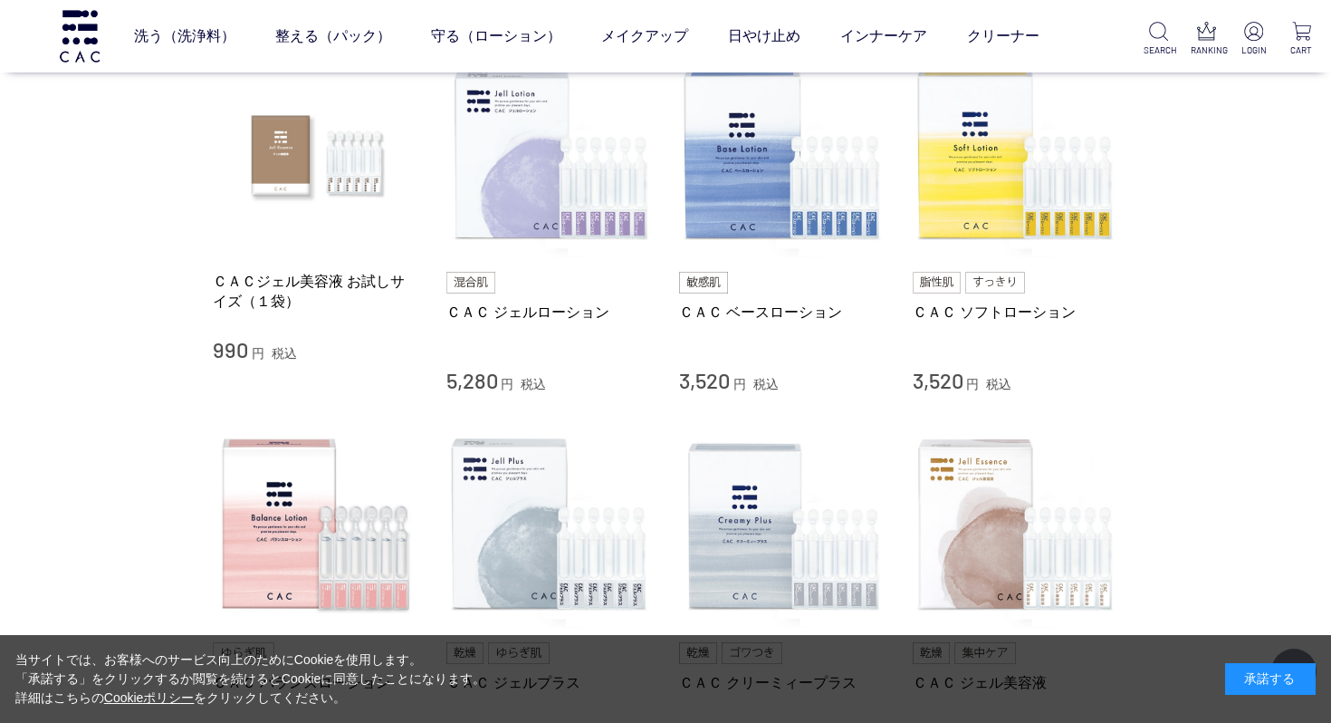
scroll to position [392, 0]
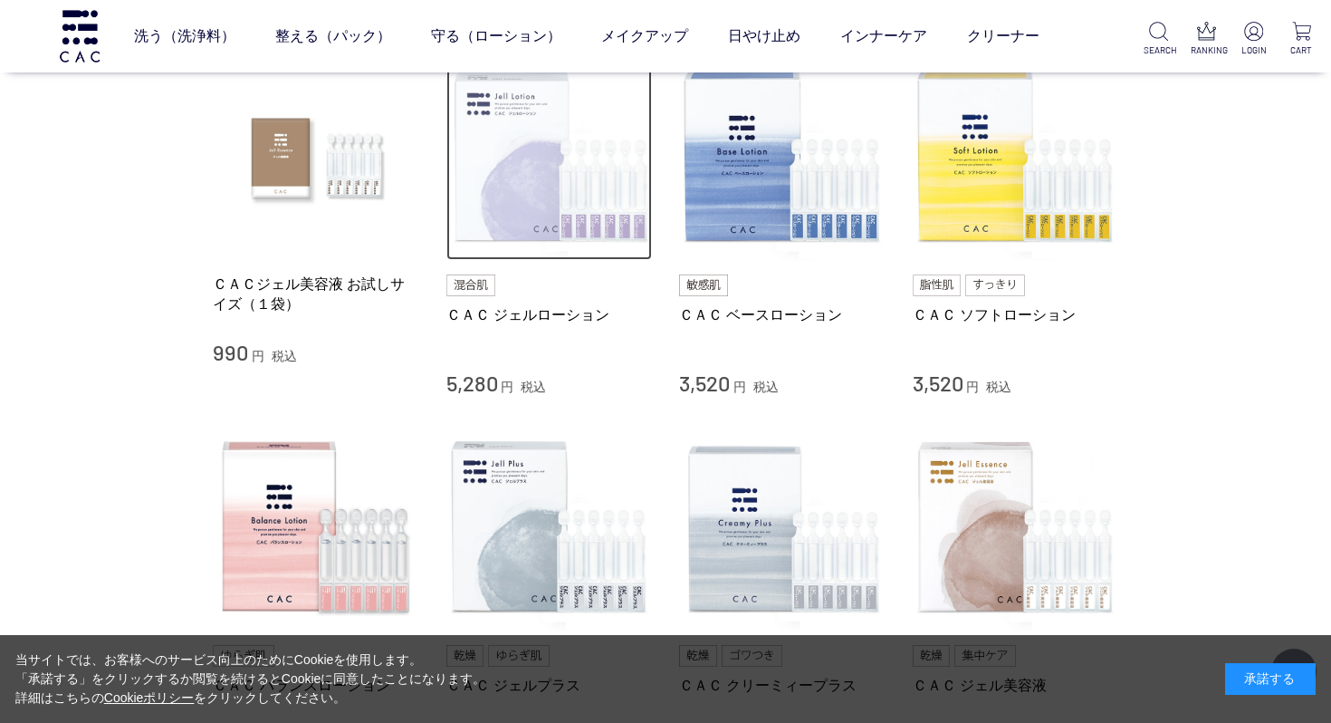
click at [533, 221] on img at bounding box center [550, 157] width 206 height 206
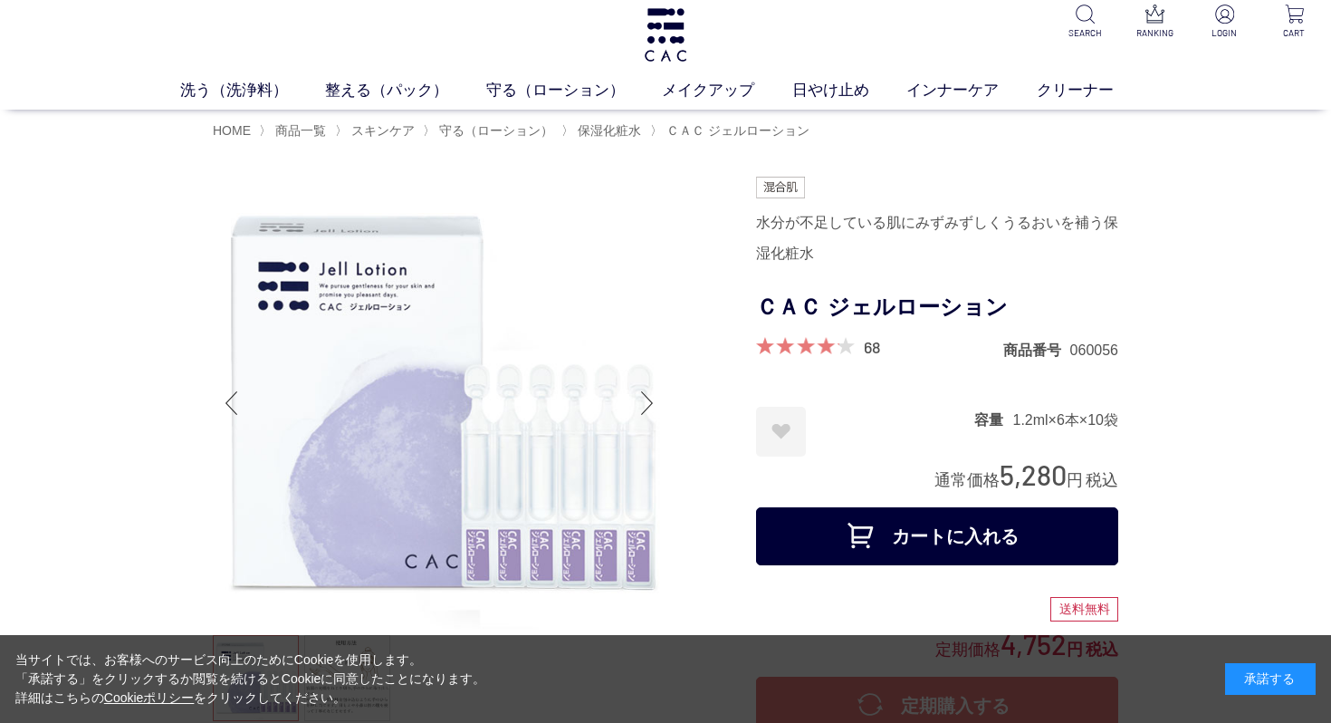
scroll to position [12, 0]
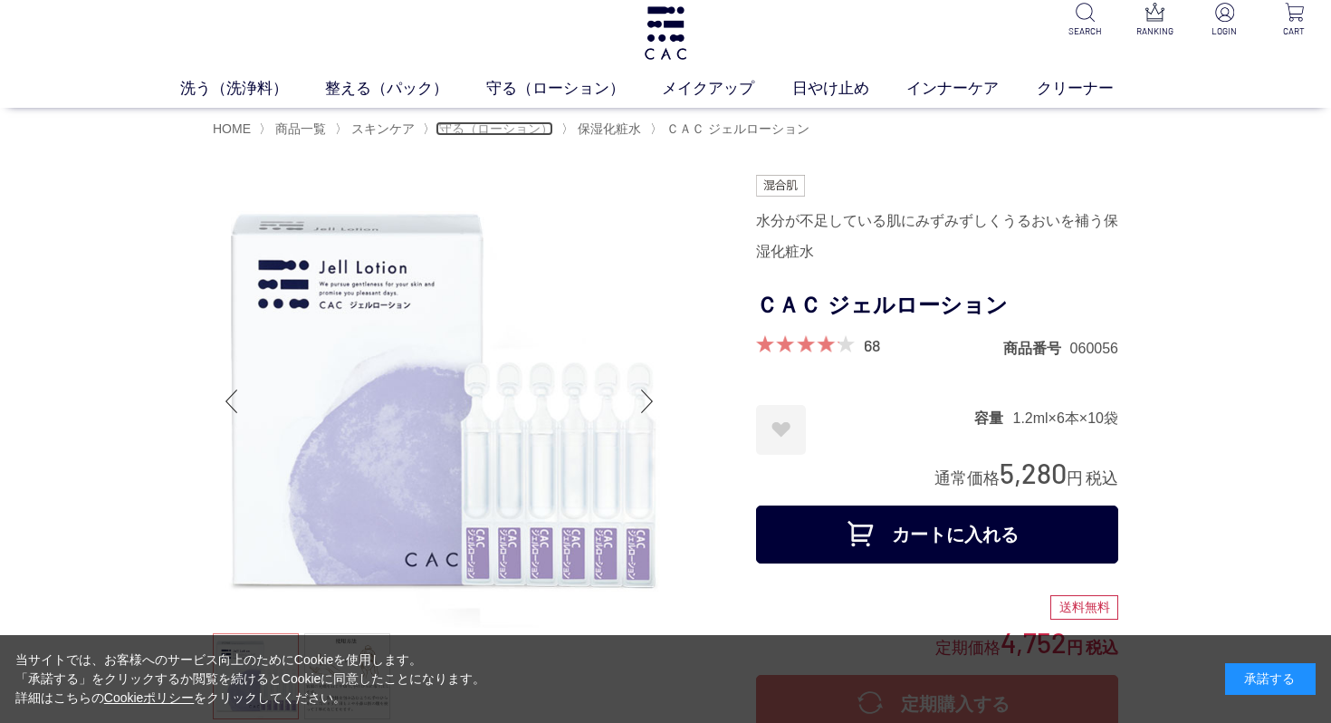
click at [495, 124] on span "守る（ローション）" at bounding box center [496, 128] width 114 height 14
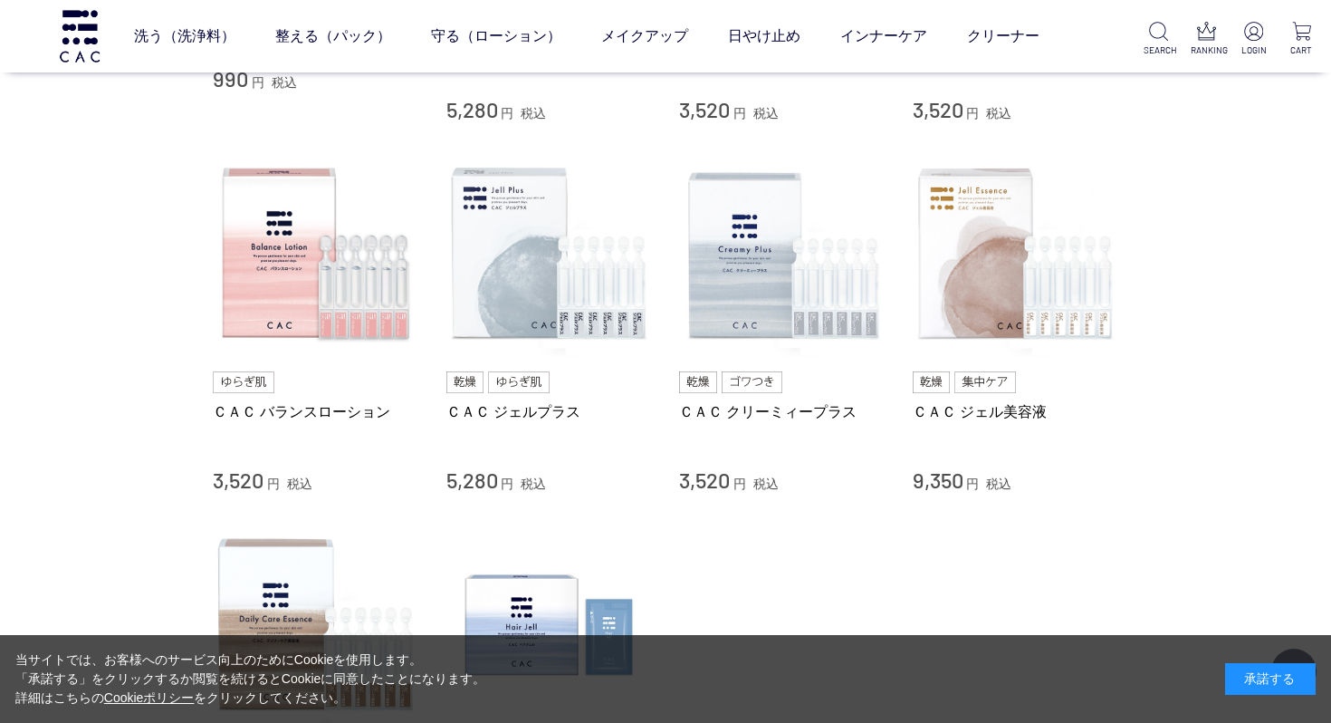
scroll to position [668, 0]
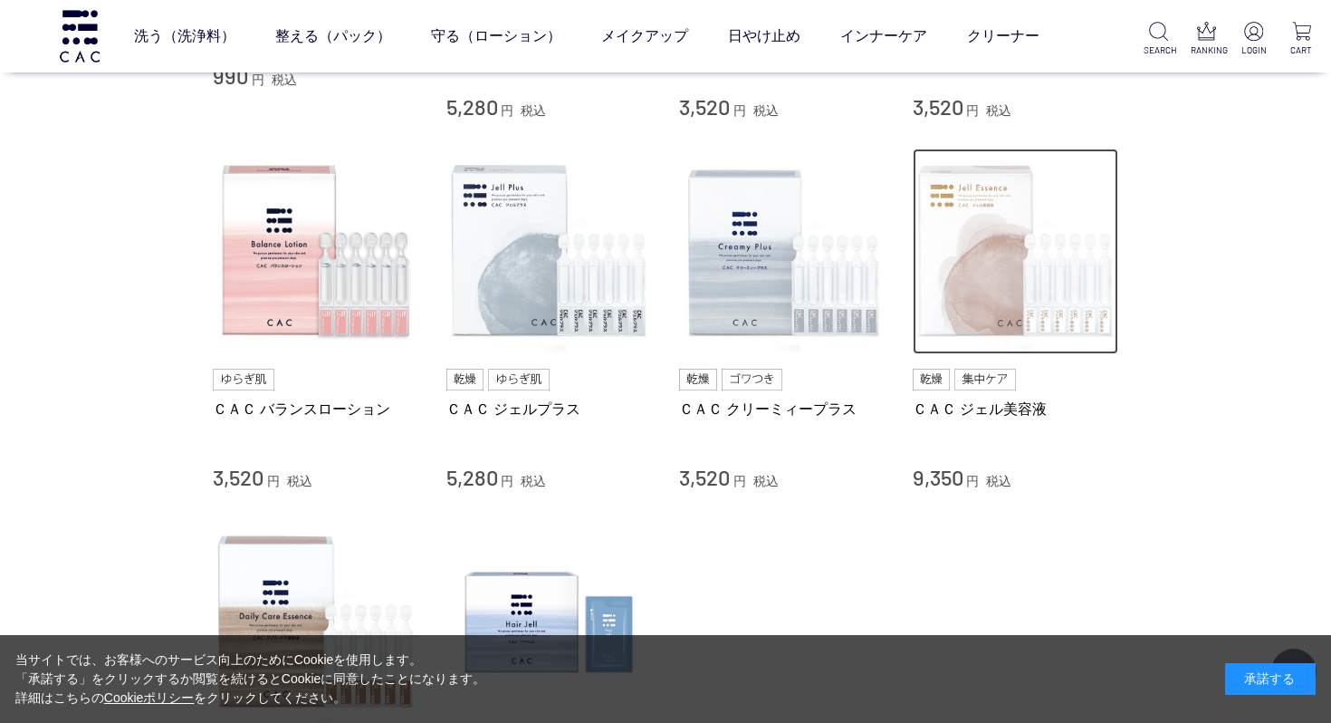
click at [943, 248] on img at bounding box center [1016, 252] width 206 height 206
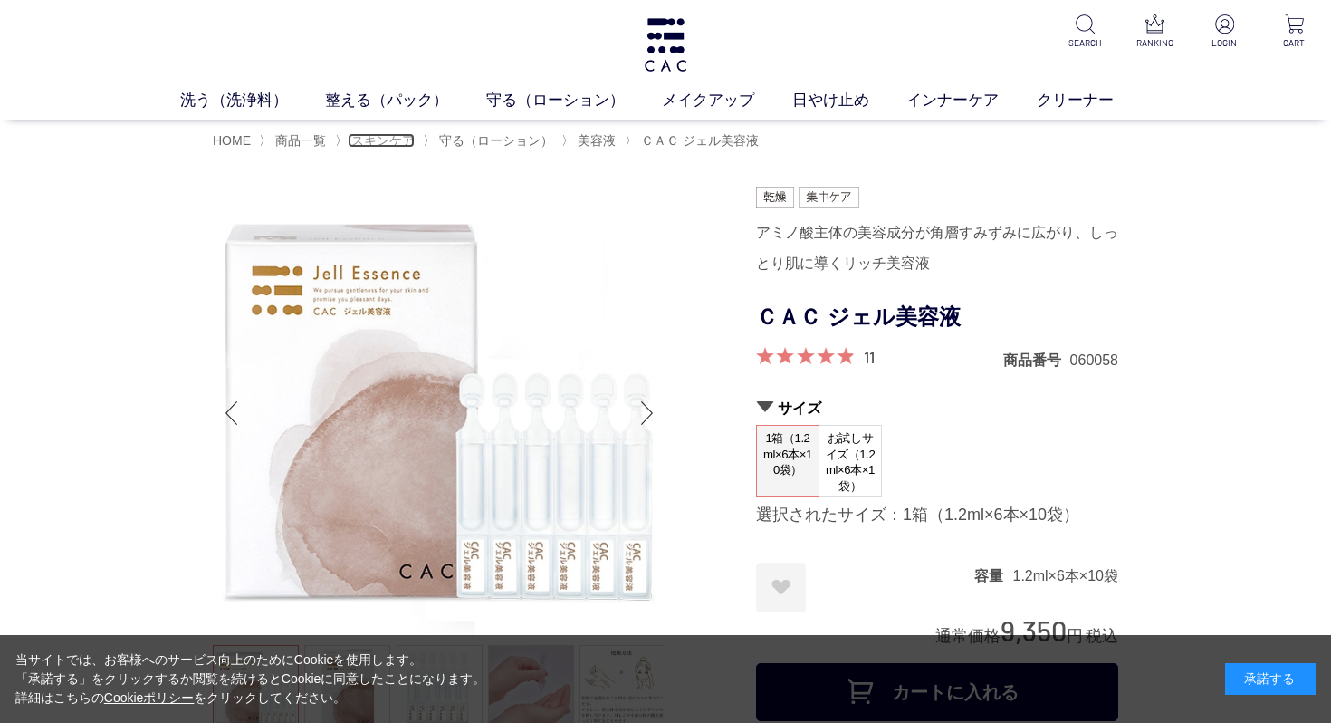
click at [386, 147] on span "スキンケア" at bounding box center [382, 140] width 63 height 14
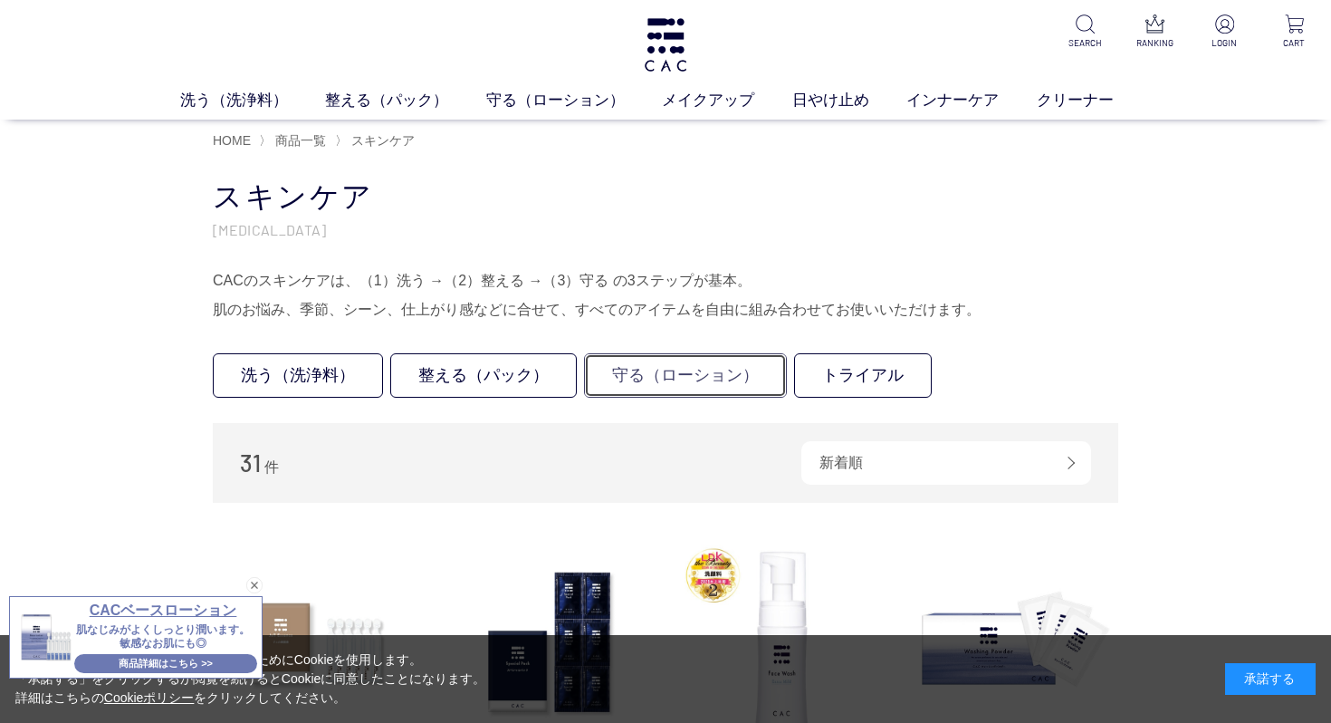
click at [687, 379] on link "守る（ローション）" at bounding box center [685, 375] width 203 height 44
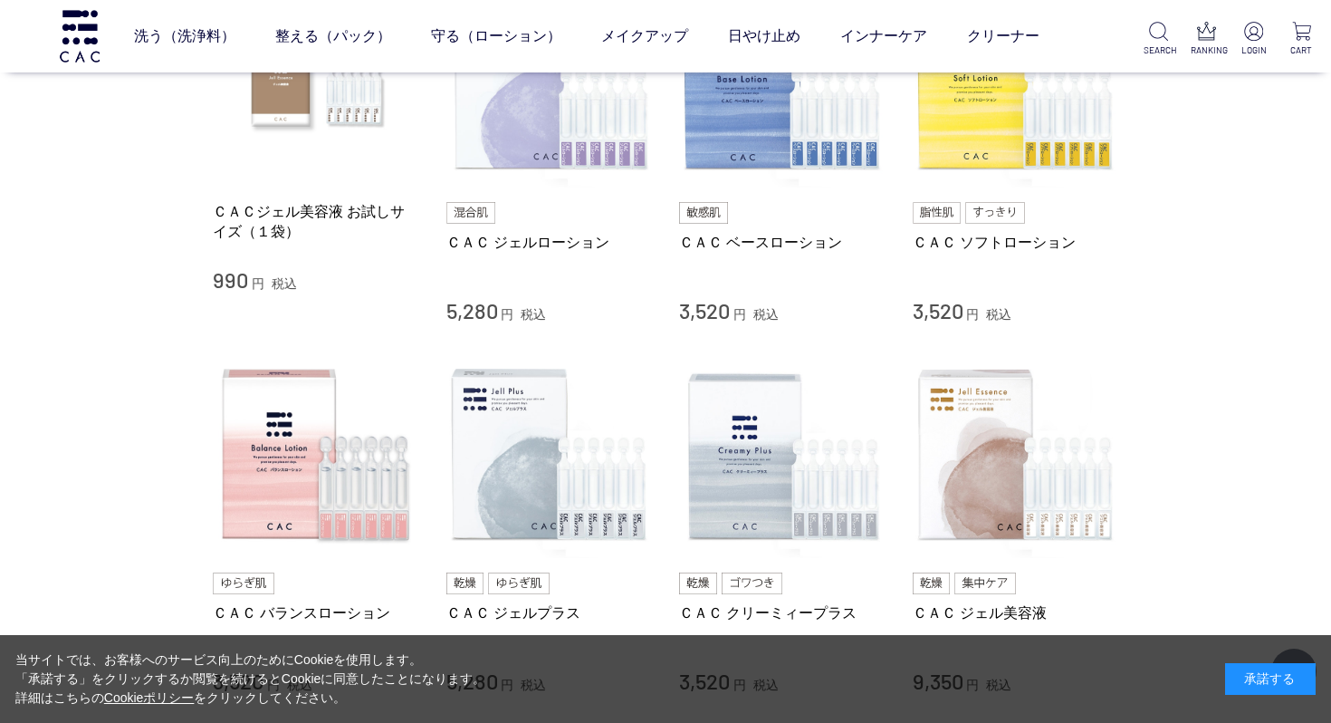
scroll to position [429, 0]
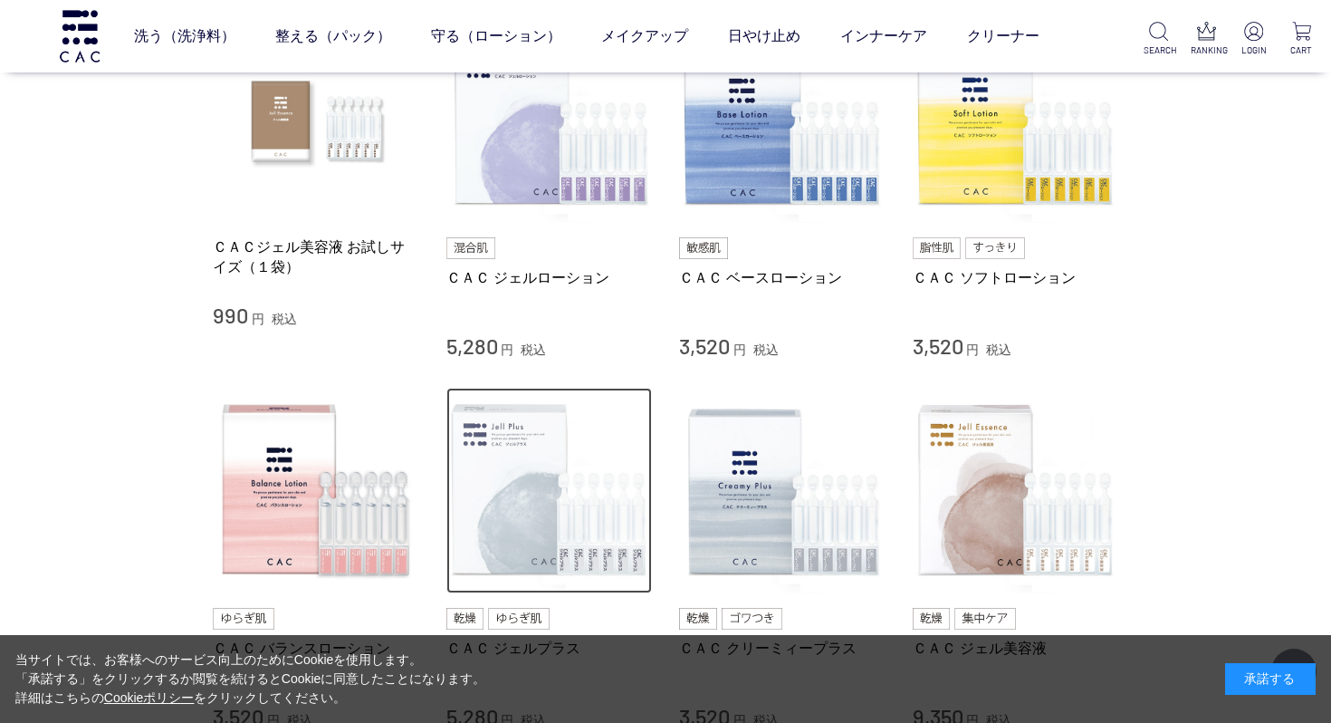
click at [536, 483] on img at bounding box center [550, 491] width 206 height 206
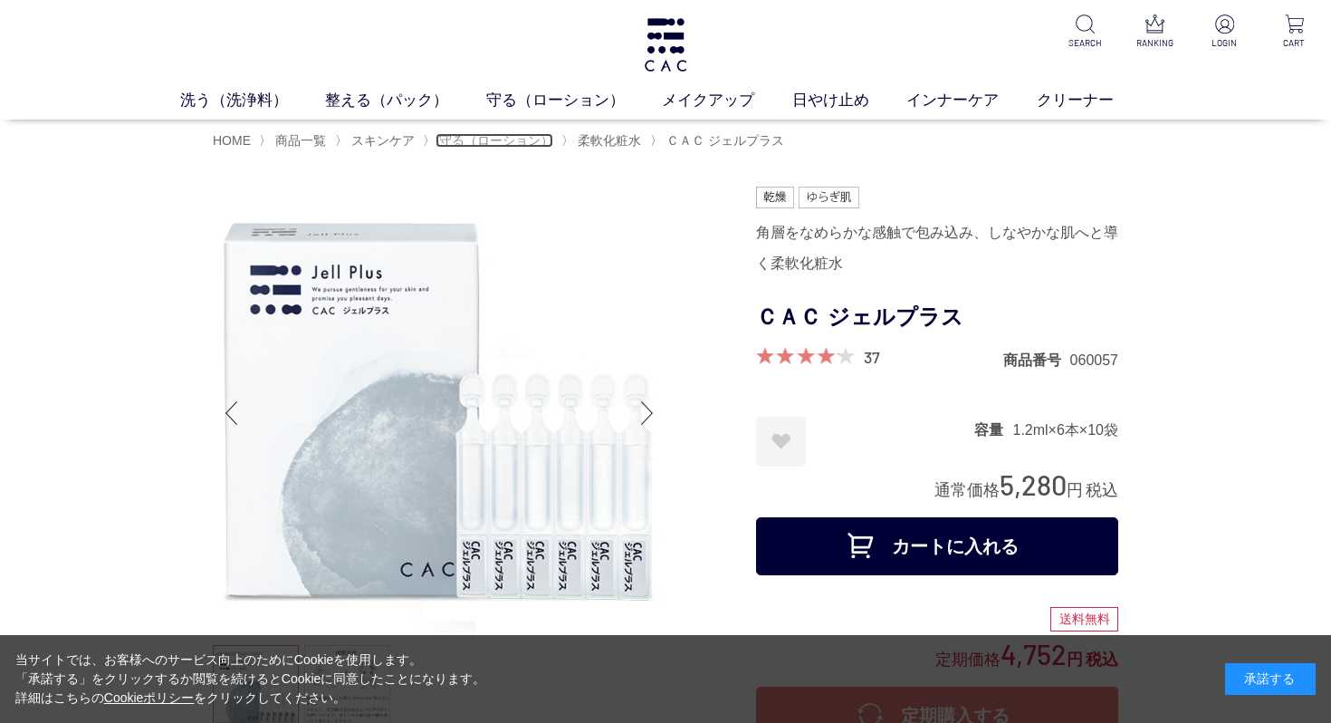
click at [522, 142] on span "守る（ローション）" at bounding box center [496, 140] width 114 height 14
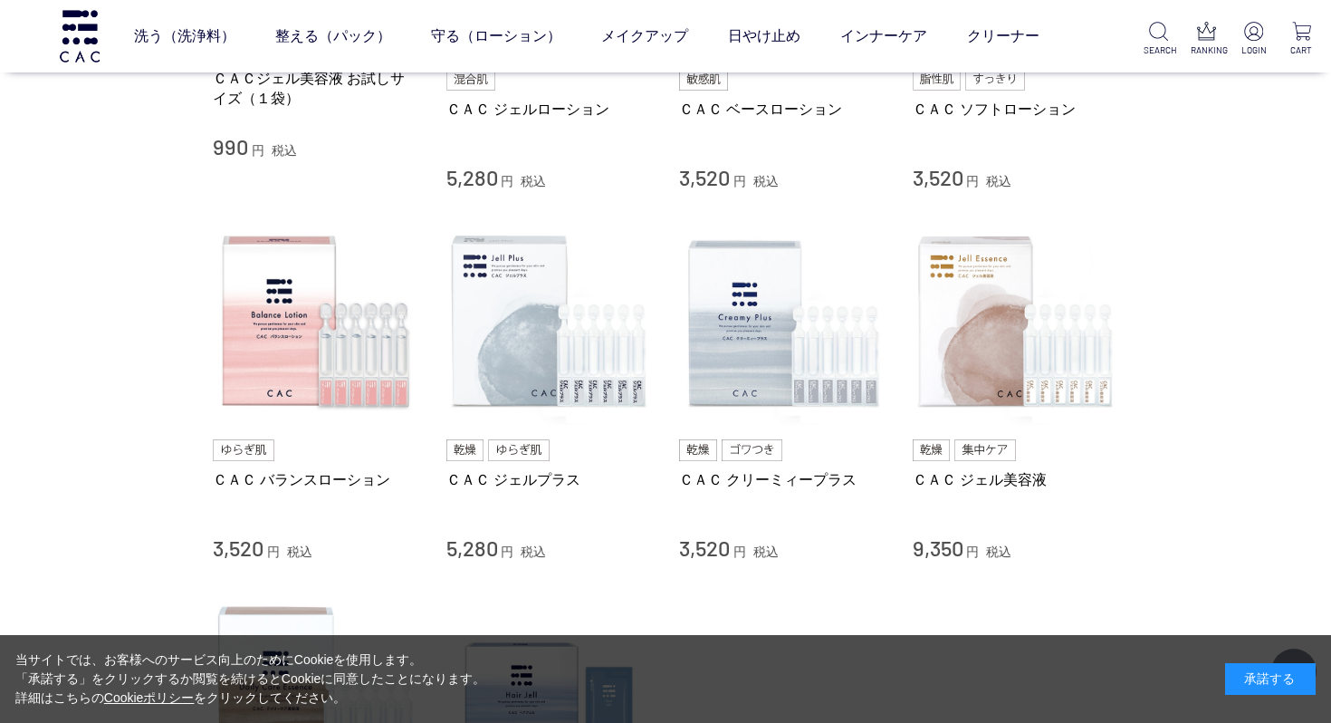
scroll to position [605, 0]
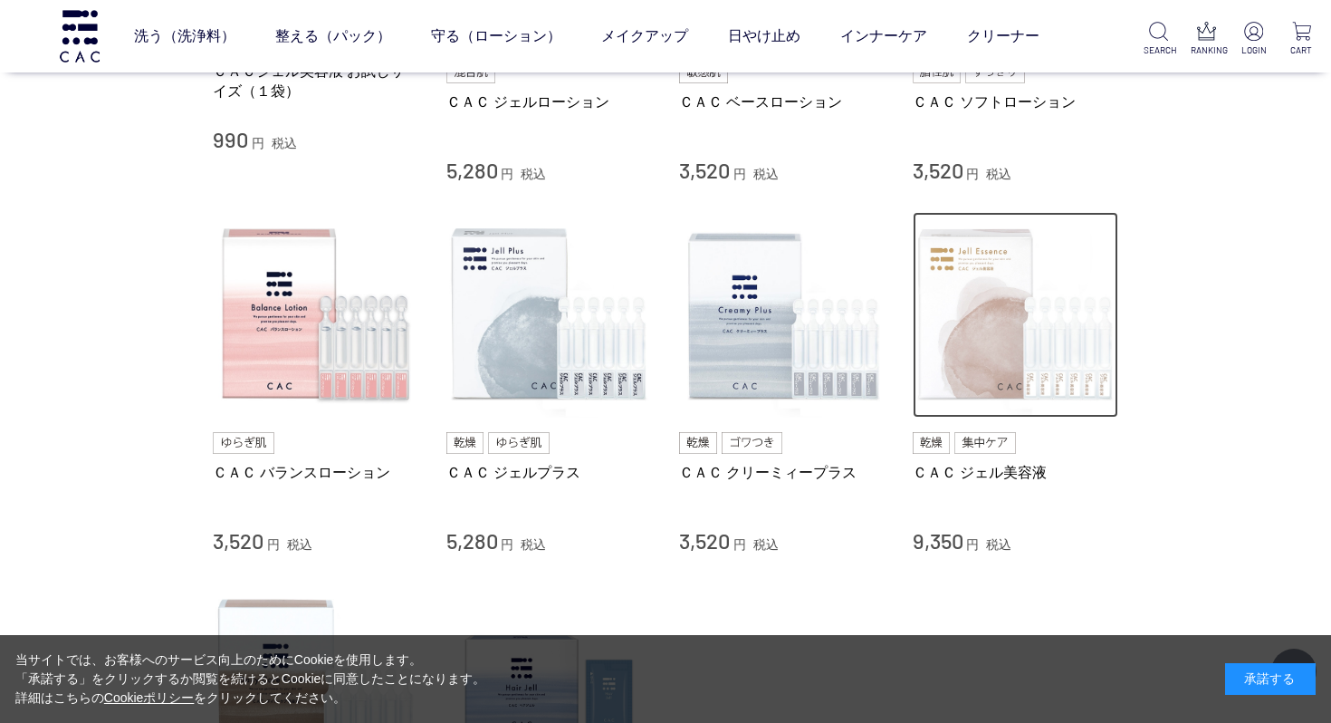
click at [962, 344] on img at bounding box center [1016, 315] width 206 height 206
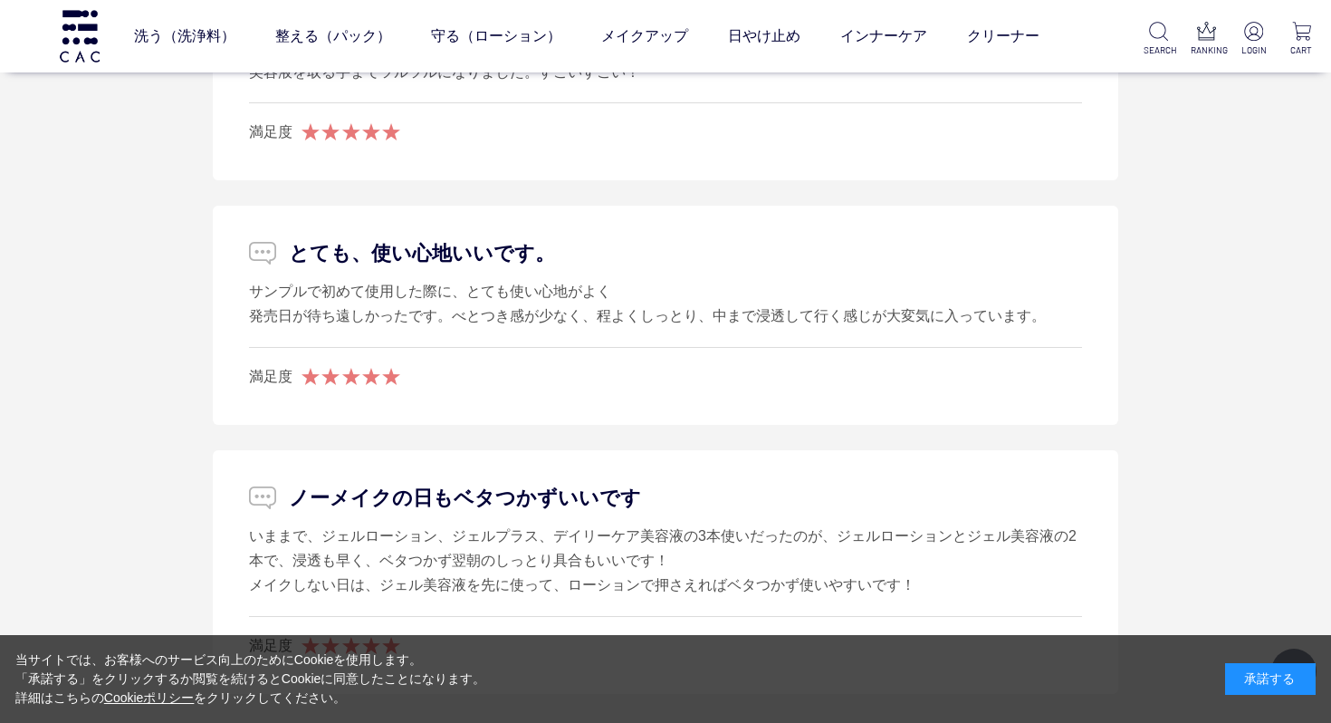
scroll to position [12342, 0]
